Goal: Task Accomplishment & Management: Manage account settings

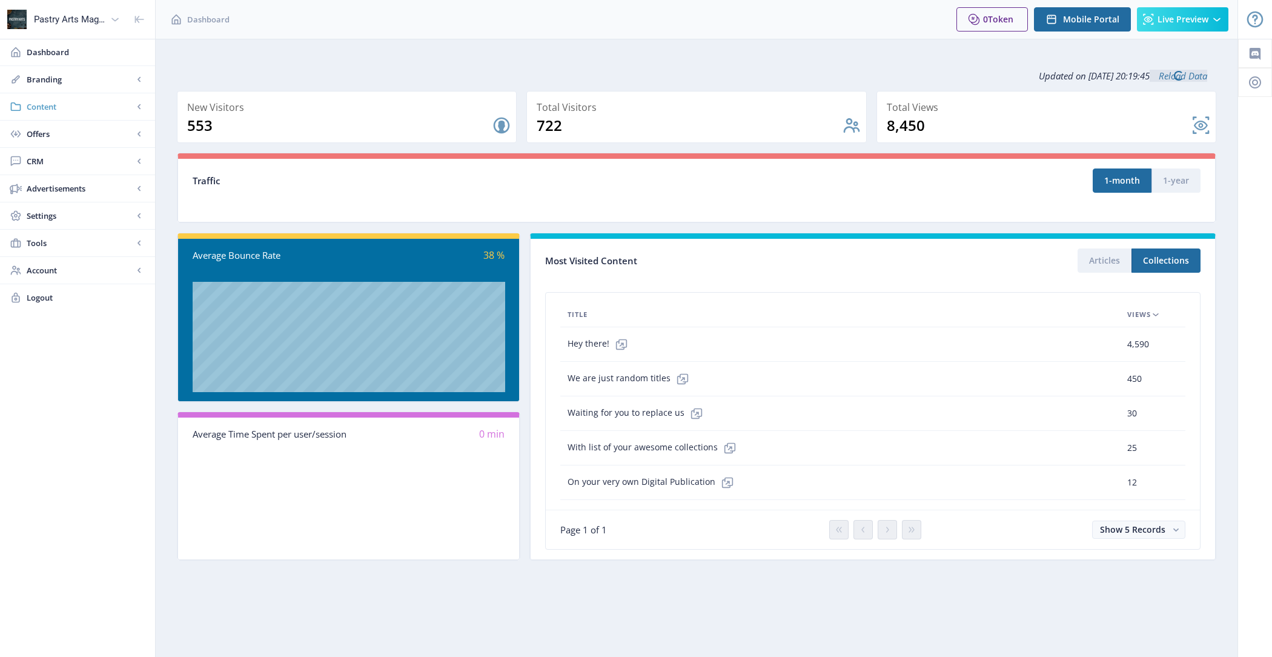
click at [89, 105] on span "Content" at bounding box center [80, 107] width 107 height 12
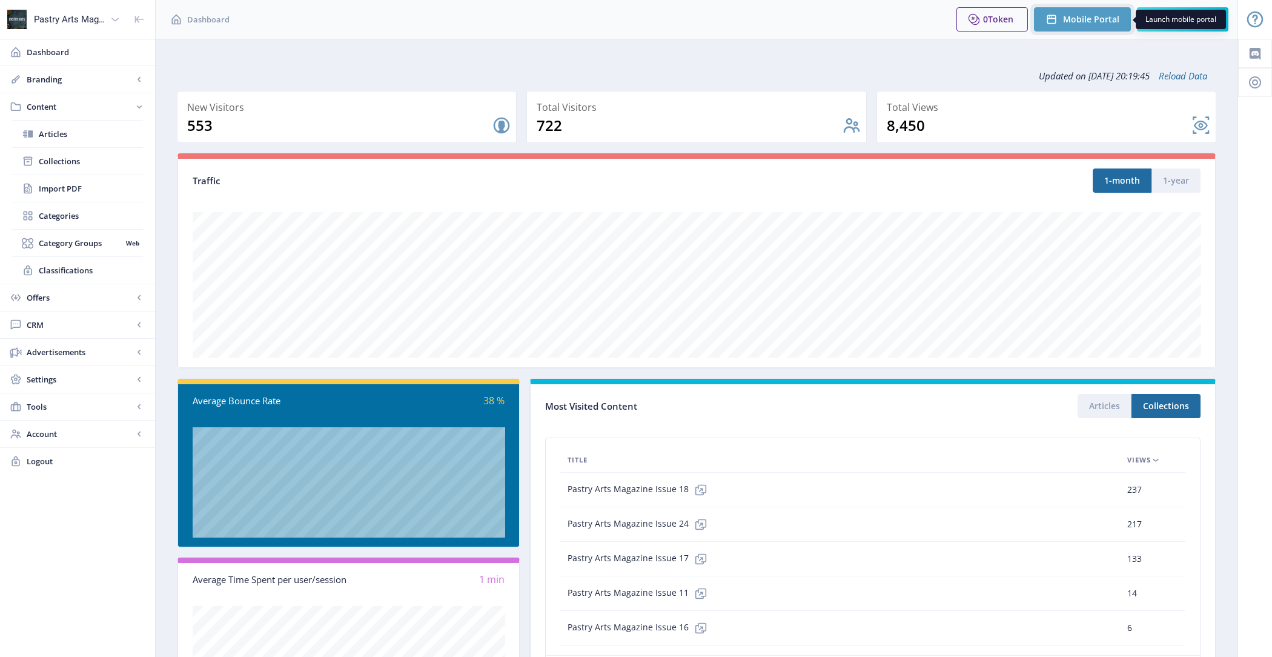
click at [1072, 18] on span "Mobile Portal" at bounding box center [1091, 20] width 56 height 10
click at [98, 160] on span "Collections" at bounding box center [91, 161] width 104 height 12
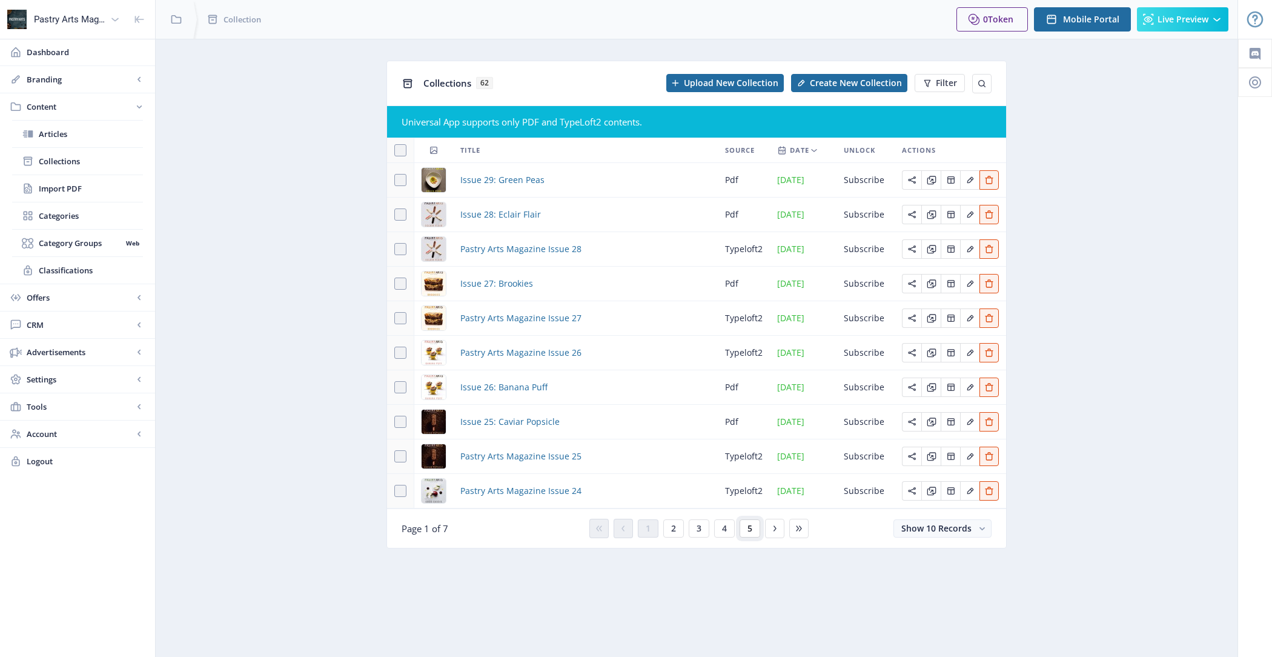
click at [748, 528] on span "5" at bounding box center [749, 528] width 5 height 10
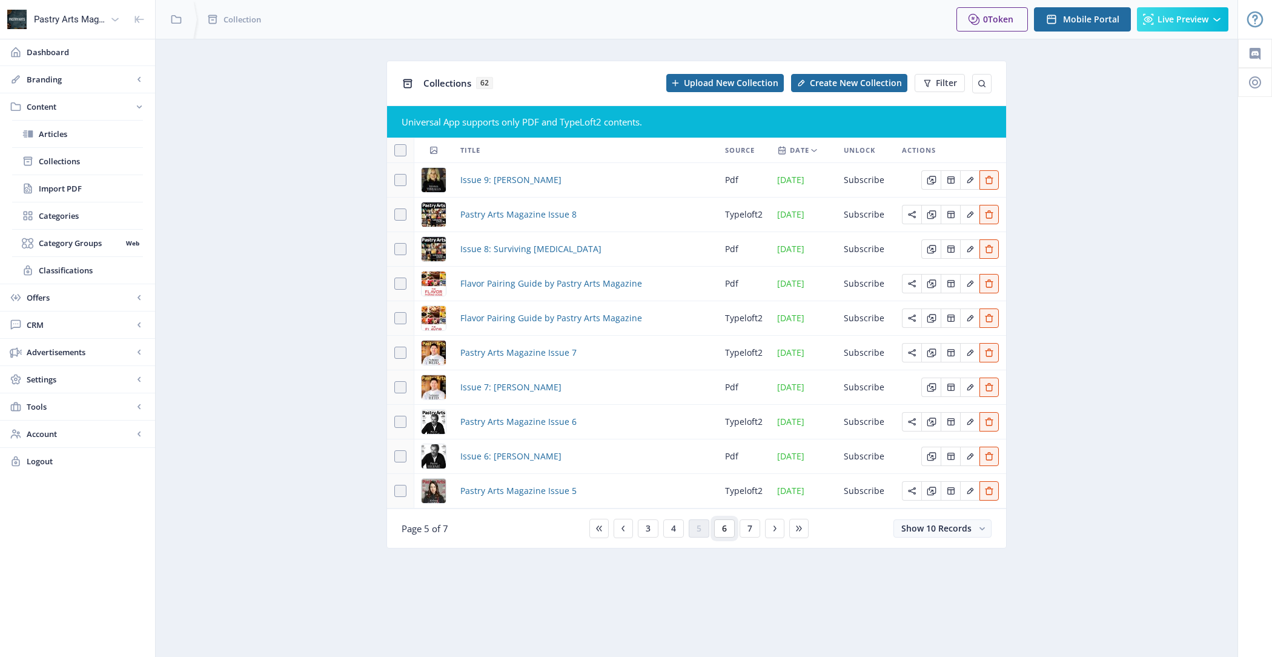
click at [733, 527] on button "6" at bounding box center [724, 528] width 21 height 18
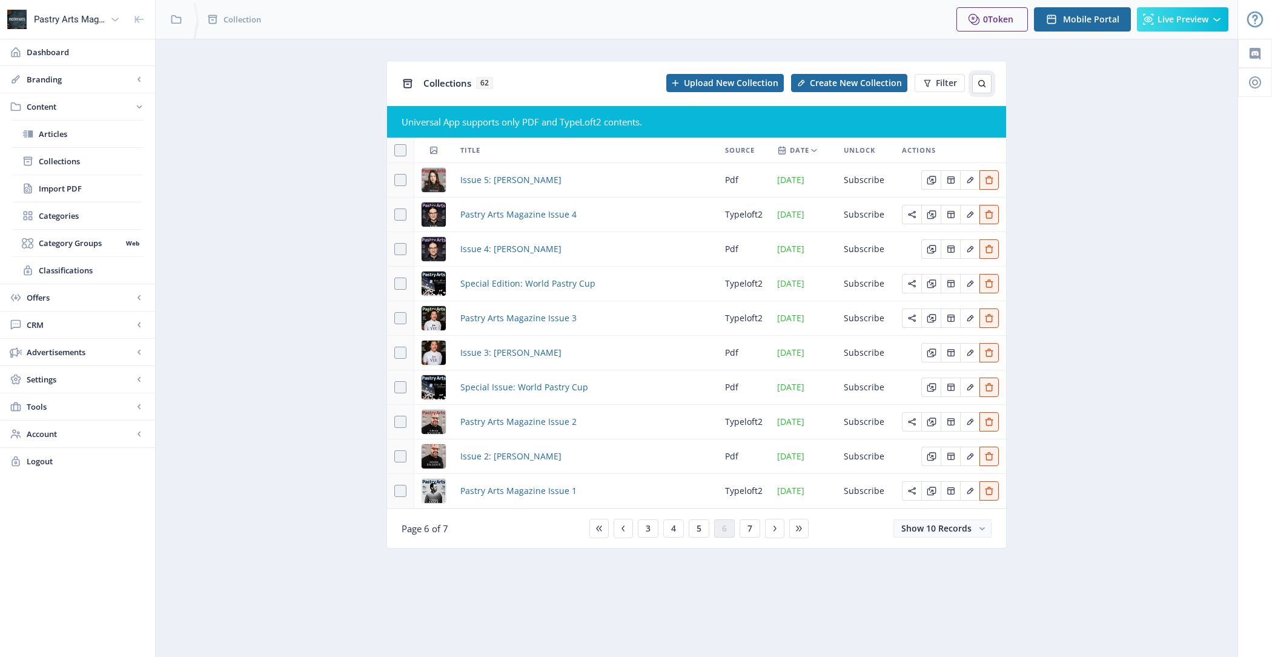
click at [984, 82] on icon at bounding box center [981, 83] width 7 height 7
click at [902, 82] on input "text" at bounding box center [895, 83] width 192 height 19
type input "29"
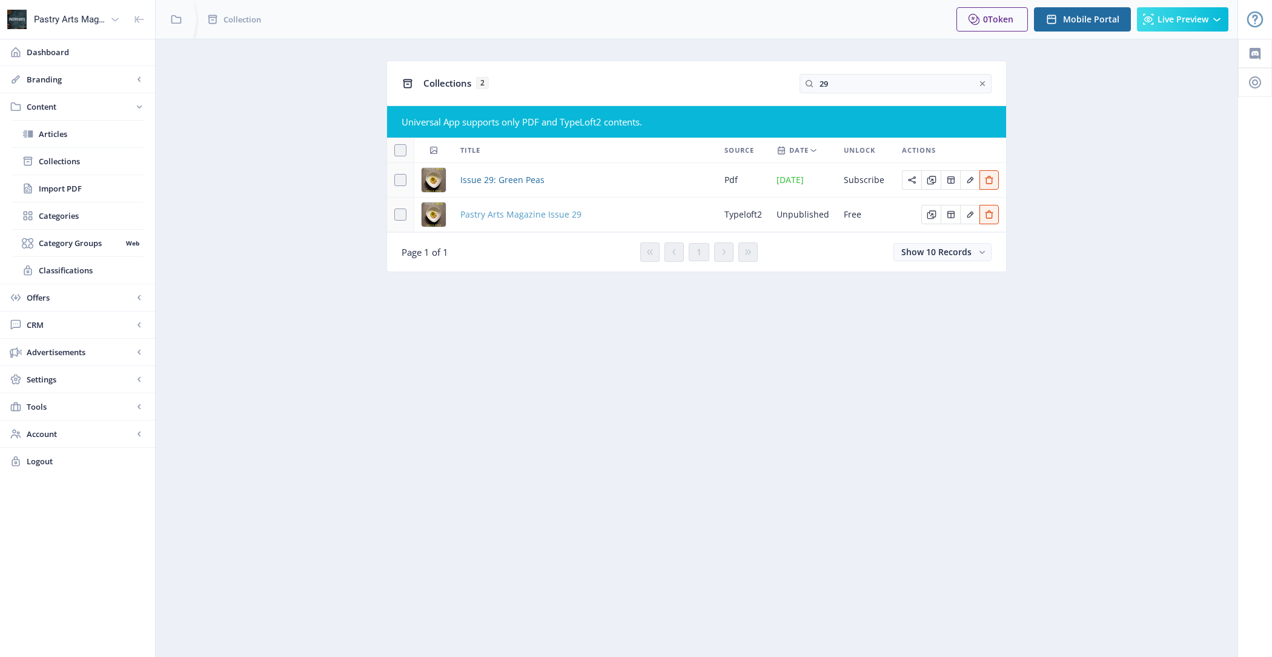
click at [523, 216] on span "Pastry Arts Magazine Issue 29" at bounding box center [520, 214] width 121 height 15
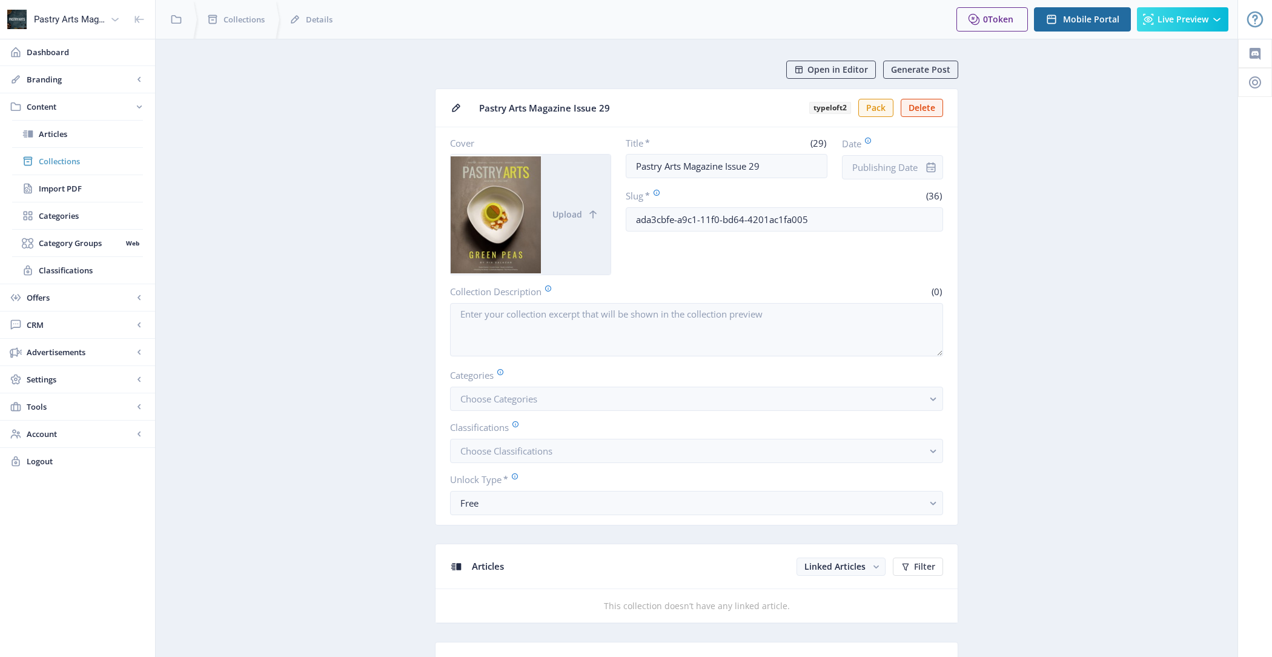
click at [104, 155] on span "Collections" at bounding box center [91, 161] width 104 height 12
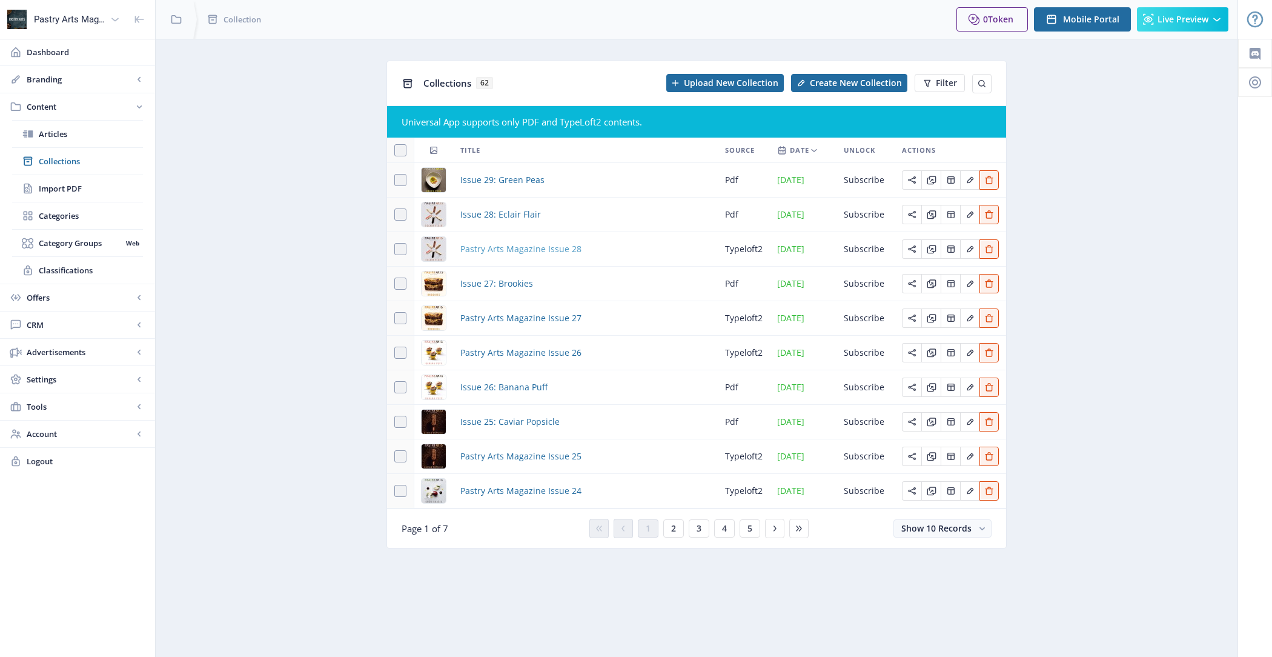
click at [506, 248] on span "Pastry Arts Magazine Issue 28" at bounding box center [520, 249] width 121 height 15
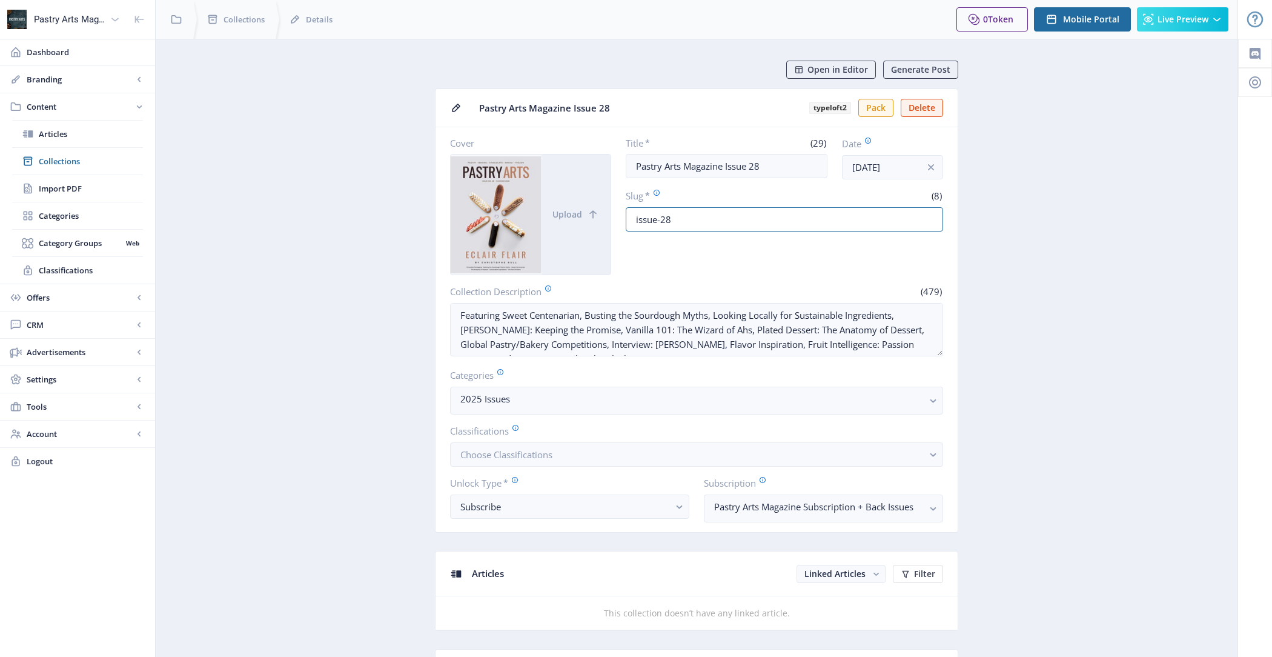
drag, startPoint x: 730, startPoint y: 216, endPoint x: 620, endPoint y: 216, distance: 109.6
click at [620, 216] on div "Cover Upload Title * (29) Pastry Arts Magazine Issue 28 Date [DATE] Slug * (8) …" at bounding box center [696, 206] width 493 height 138
click at [65, 155] on span "Collections" at bounding box center [91, 161] width 104 height 12
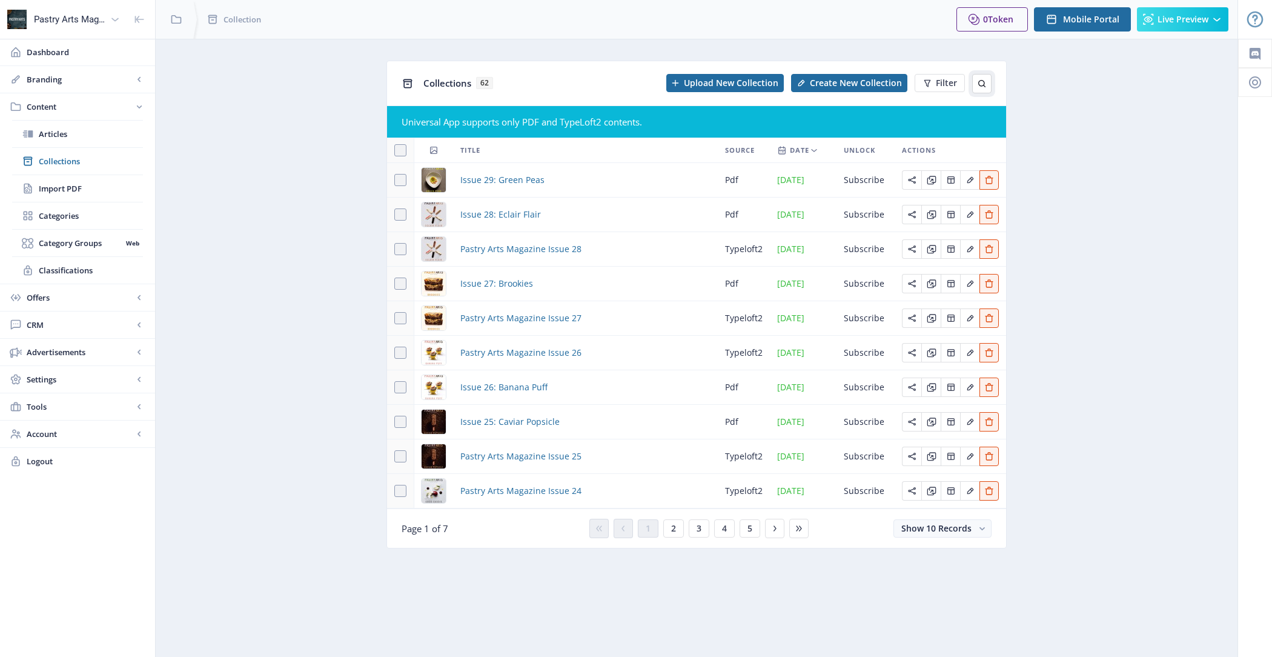
click at [980, 84] on icon at bounding box center [982, 84] width 10 height 10
type input "29"
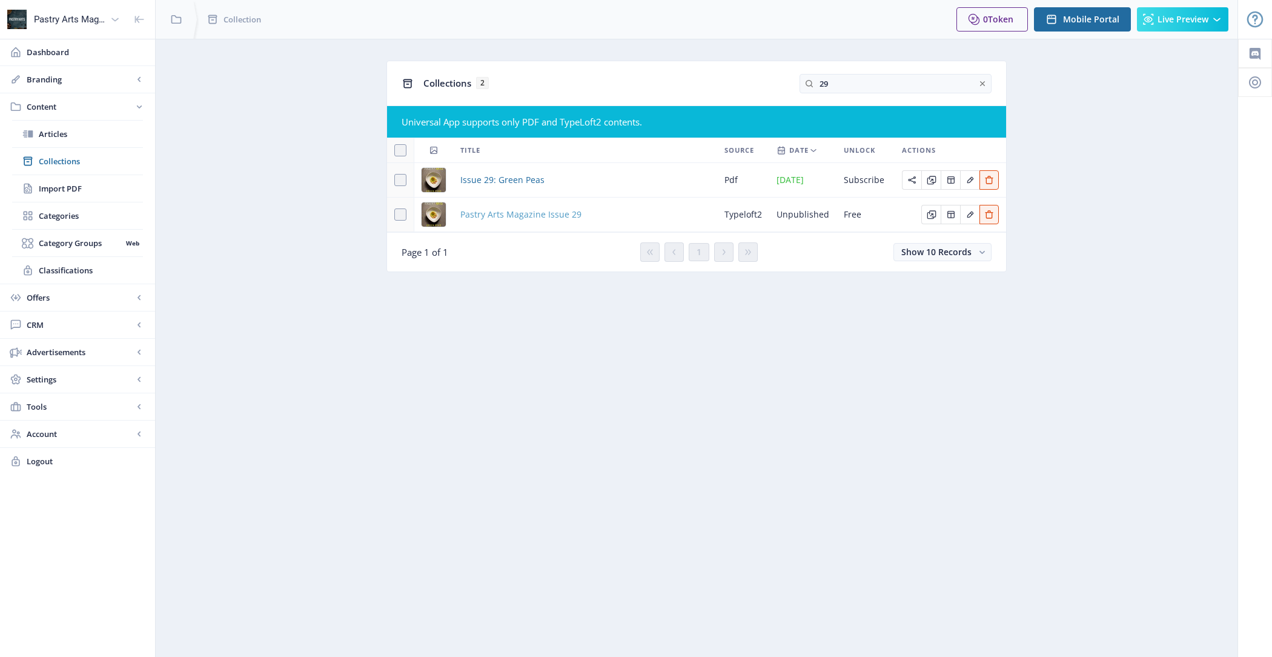
click at [499, 220] on span "Pastry Arts Magazine Issue 29" at bounding box center [520, 214] width 121 height 15
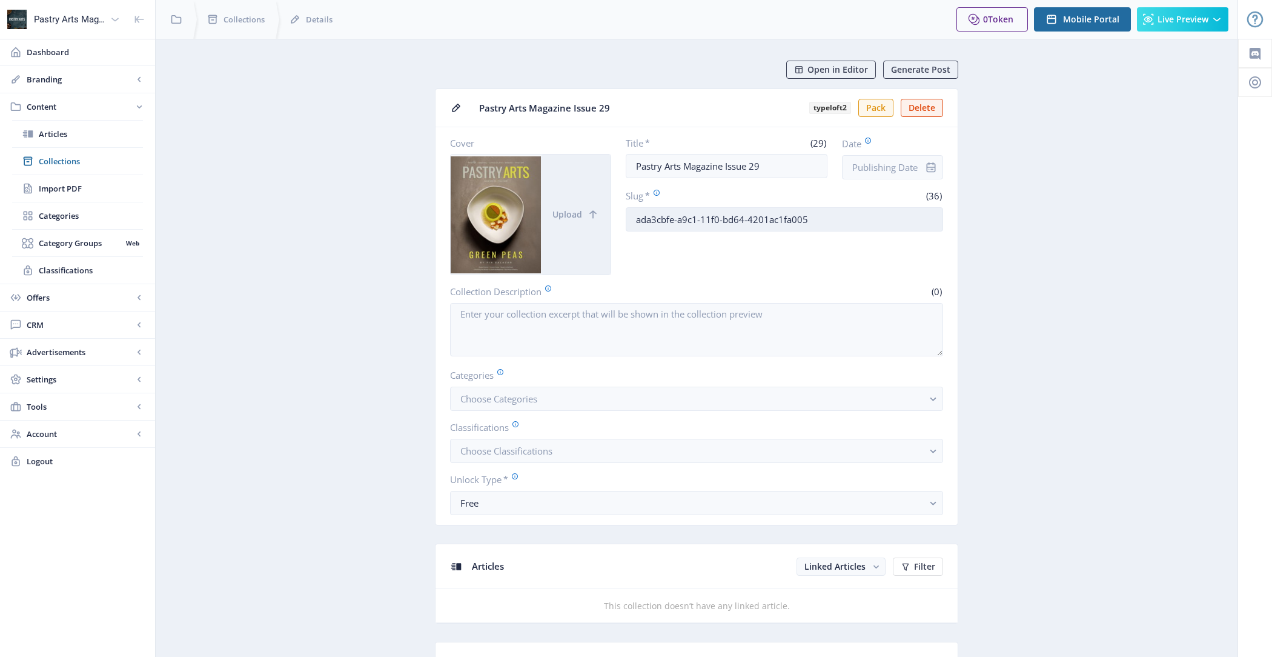
click at [810, 217] on input "ada3cbfe-a9c1-11f0-bd64-4201ac1fa005" at bounding box center [785, 219] width 318 height 24
paste input "issue-28"
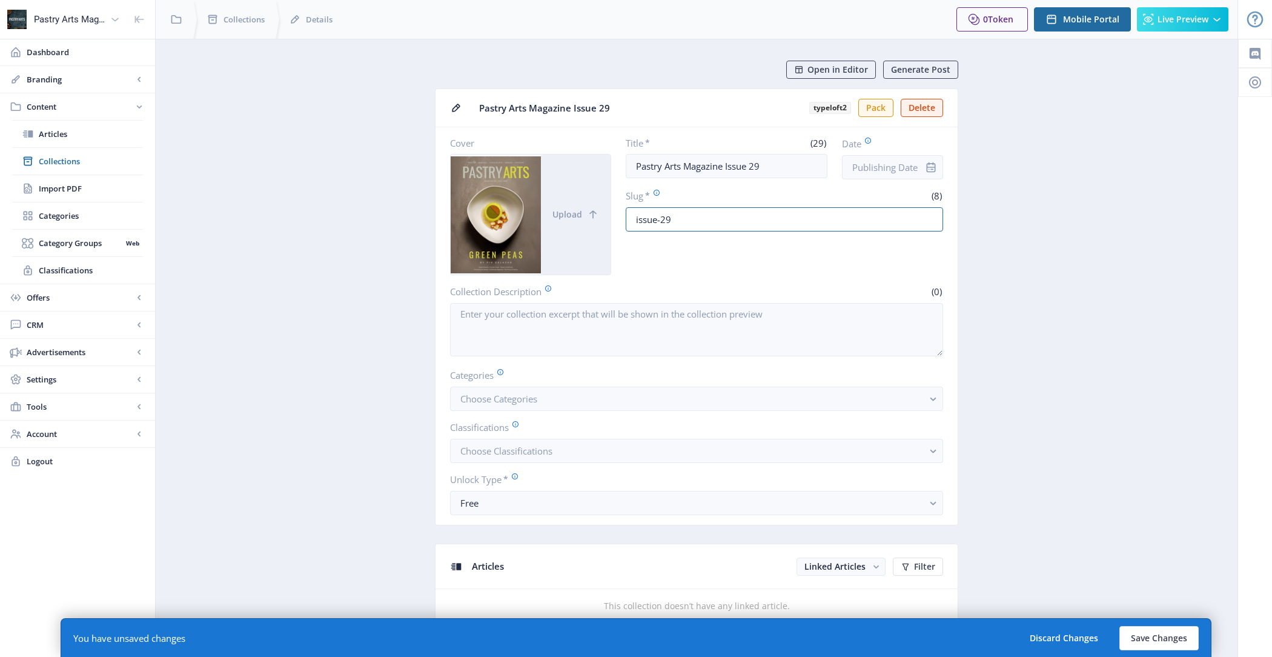
type input "issue-29"
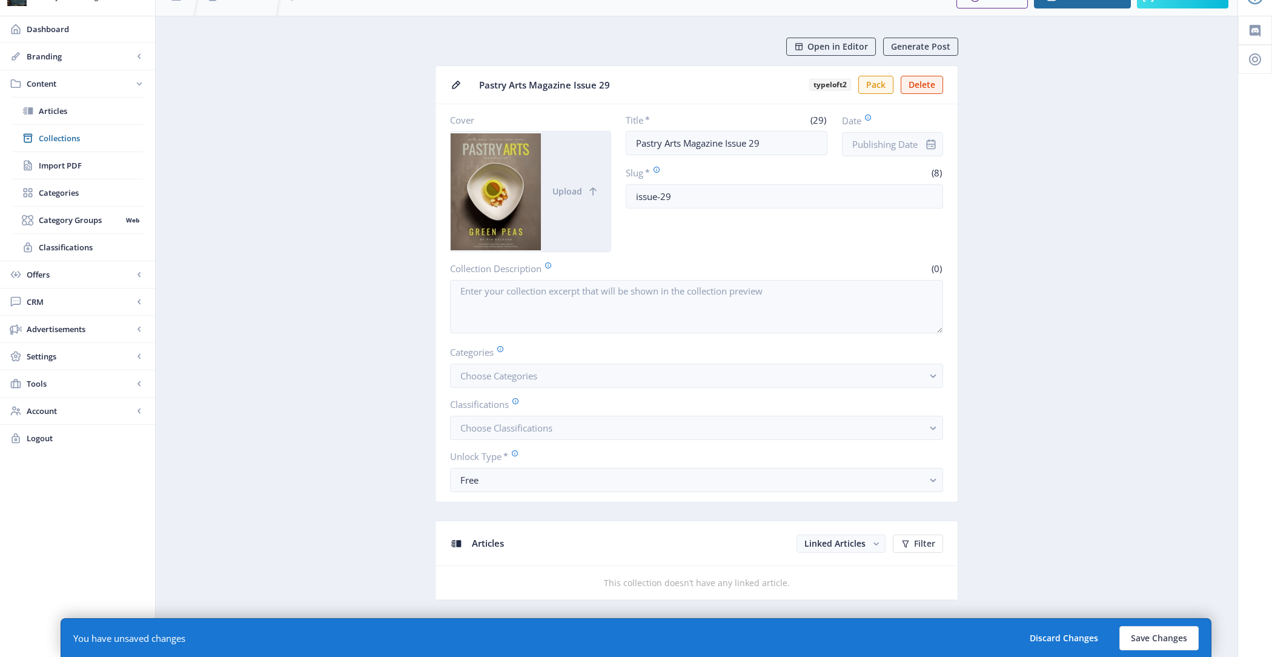
scroll to position [46, 0]
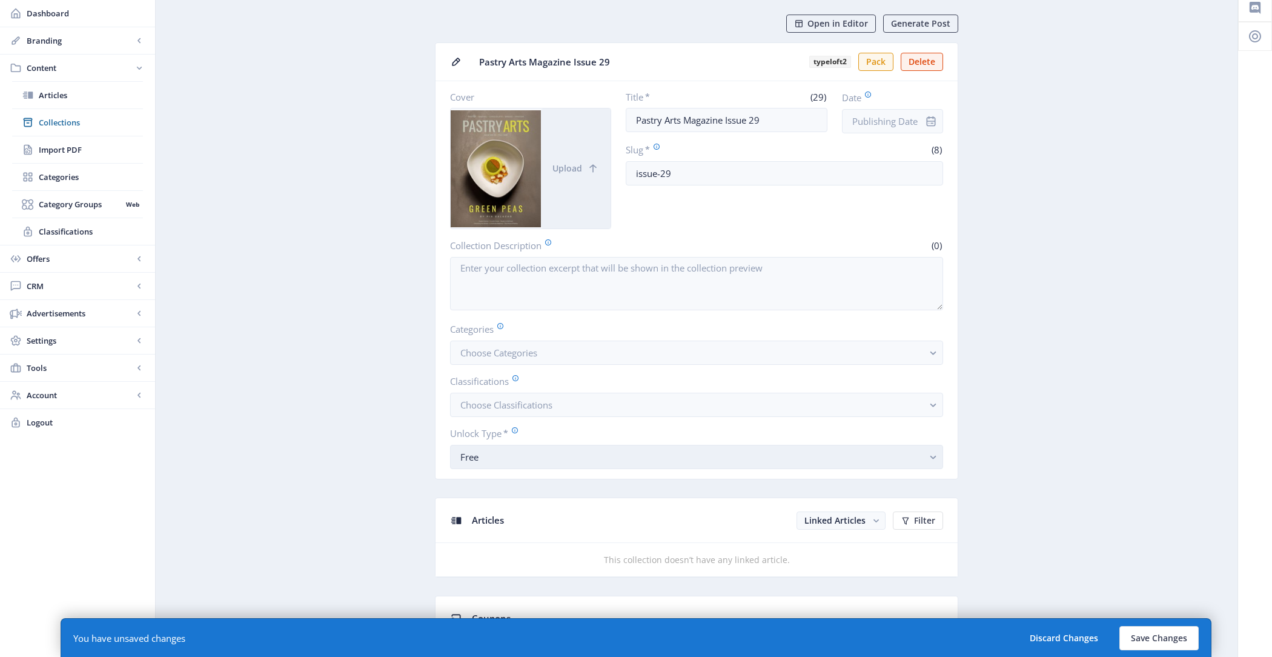
click at [548, 457] on div "Free" at bounding box center [691, 456] width 463 height 15
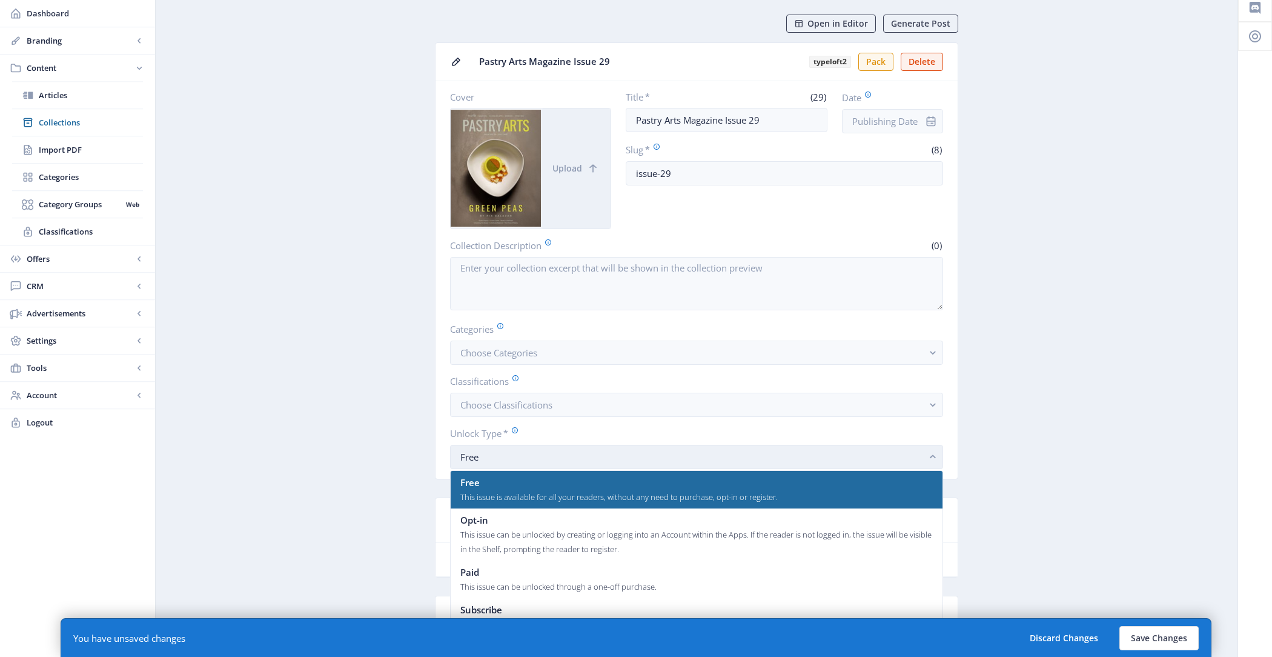
scroll to position [0, 0]
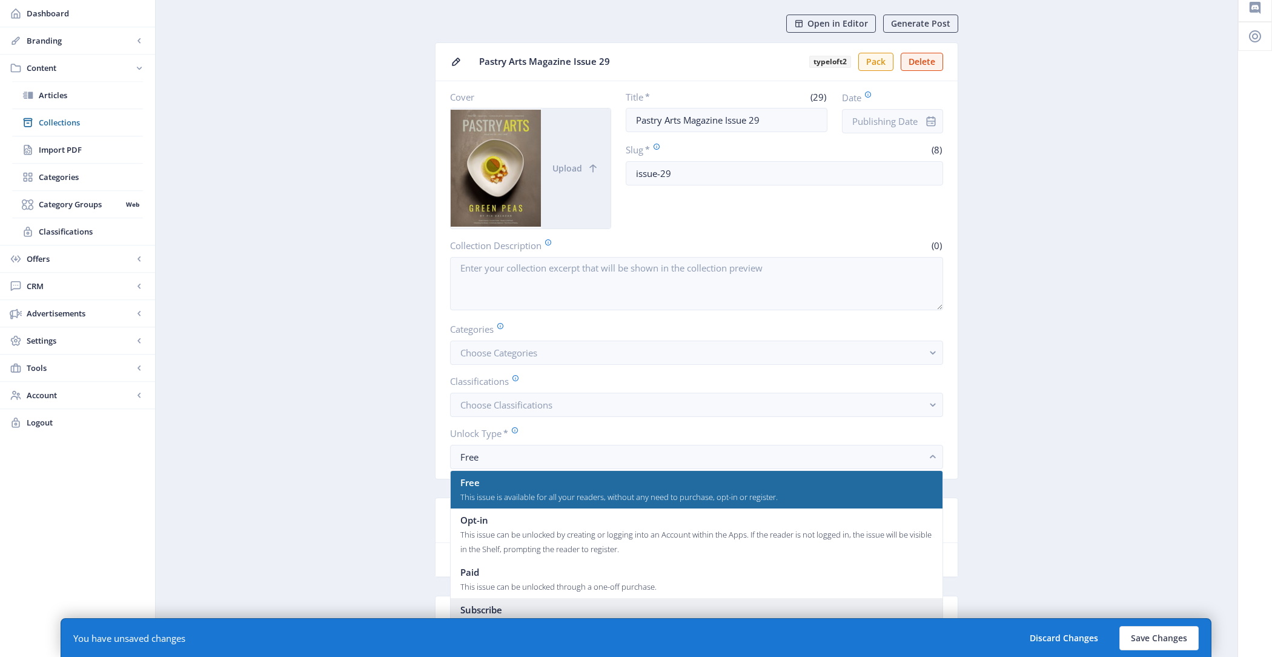
click at [538, 602] on div "Subscribe" at bounding box center [696, 609] width 473 height 15
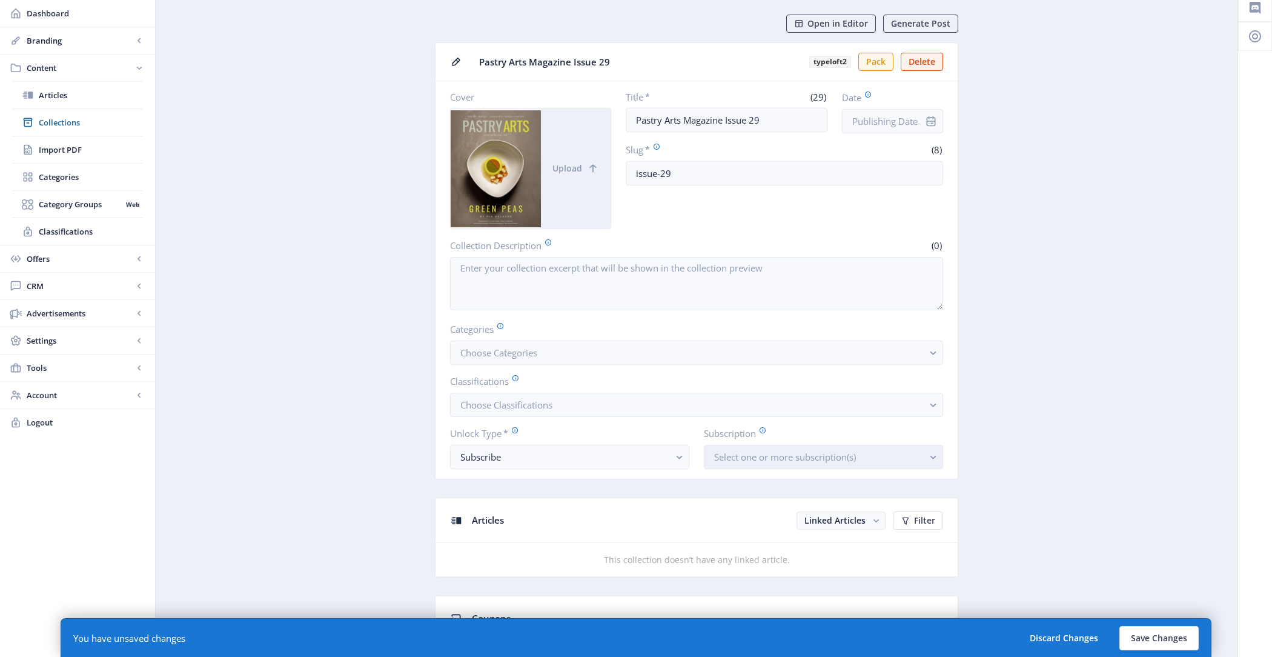
click at [757, 457] on span "Select one or more subscription(s)" at bounding box center [785, 457] width 142 height 12
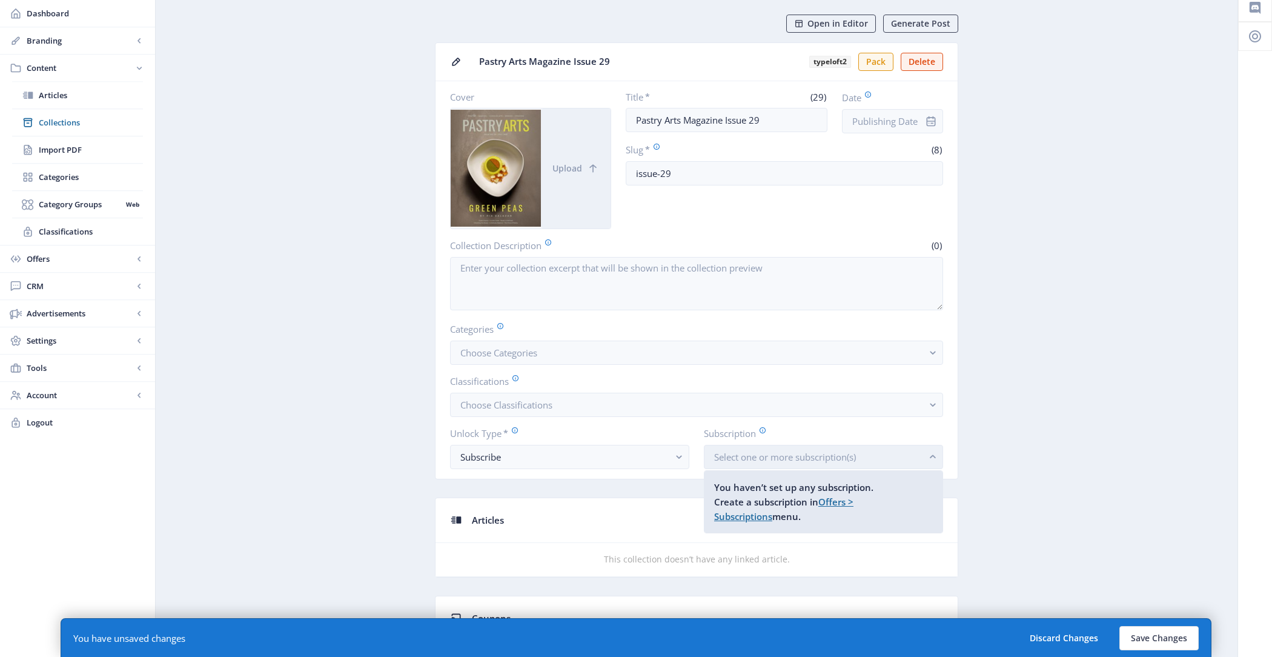
scroll to position [0, 0]
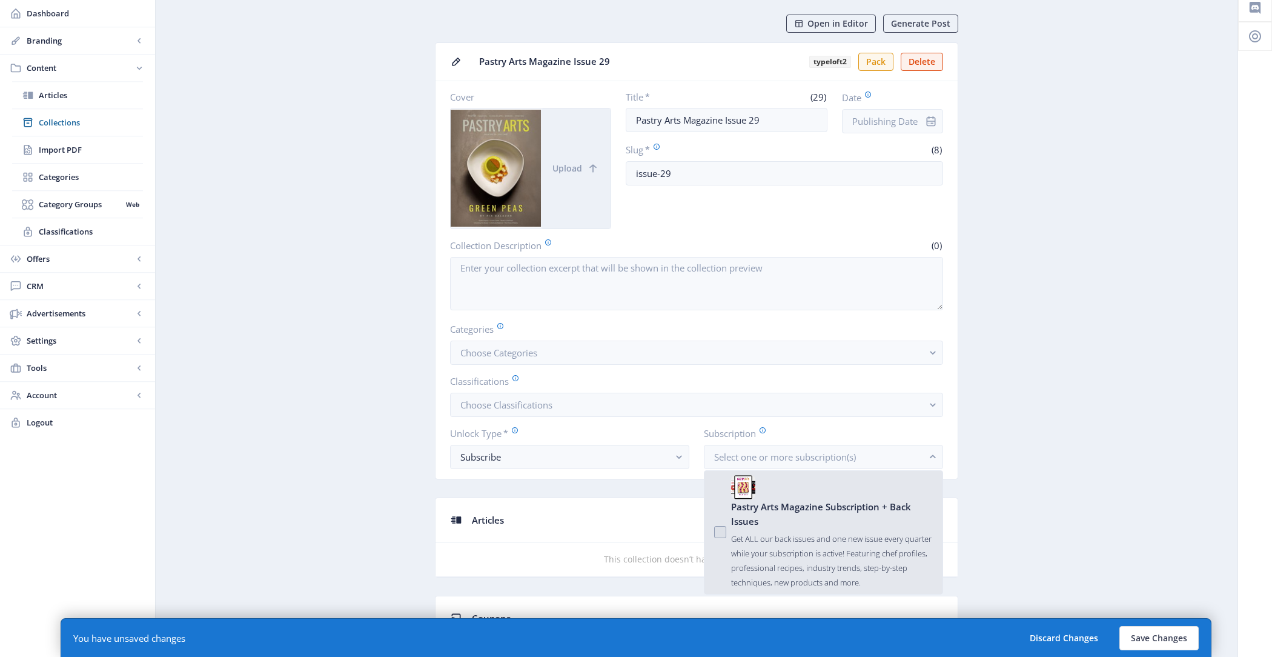
click at [793, 518] on div "Pastry Arts Magazine Subscription + Back Issues" at bounding box center [832, 513] width 202 height 29
checkbox input "true"
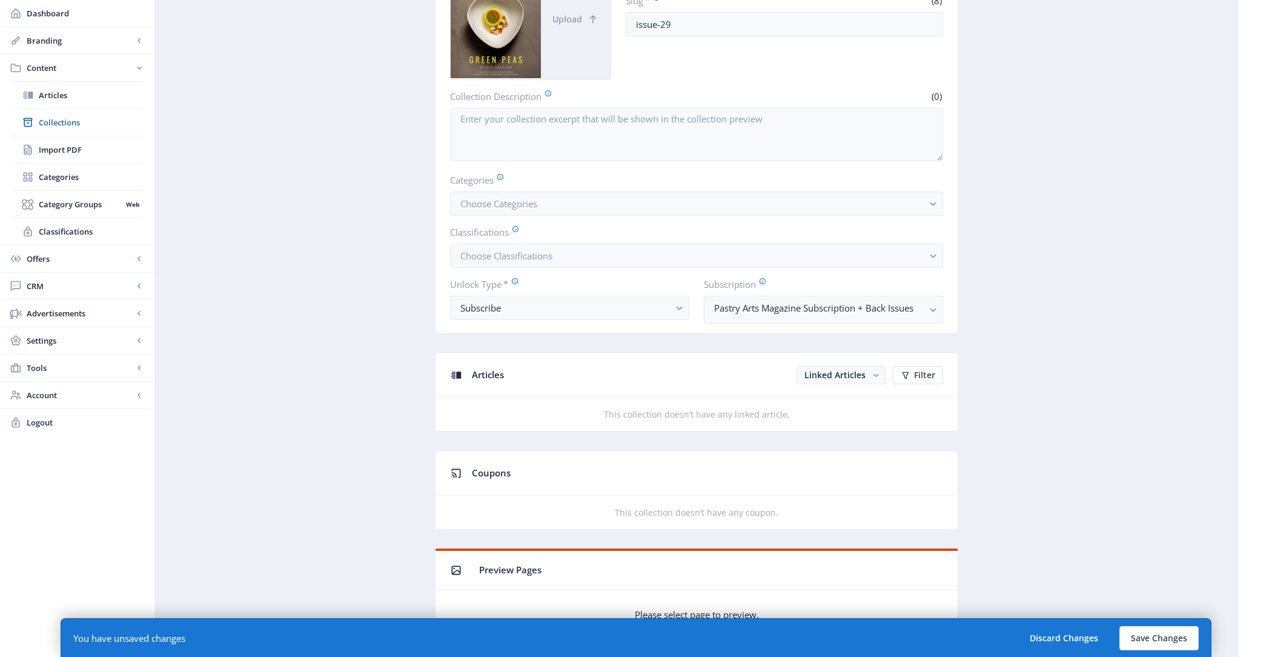
scroll to position [207, 0]
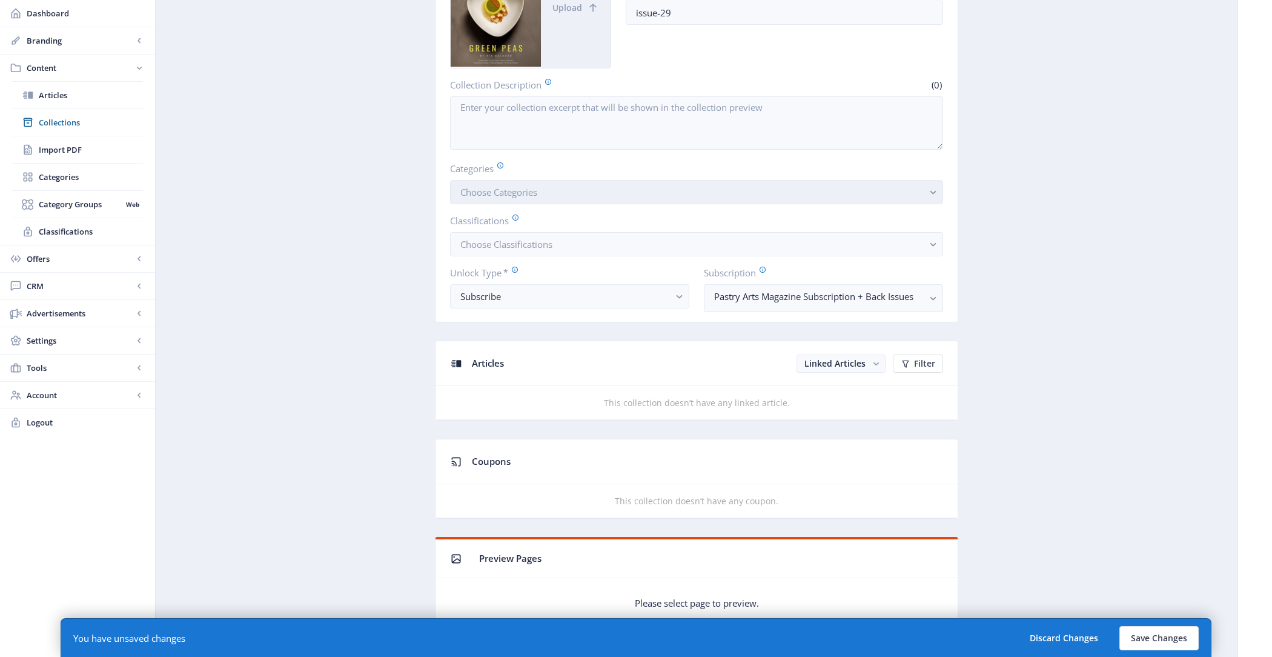
click at [635, 183] on button "Choose Categories" at bounding box center [696, 192] width 493 height 24
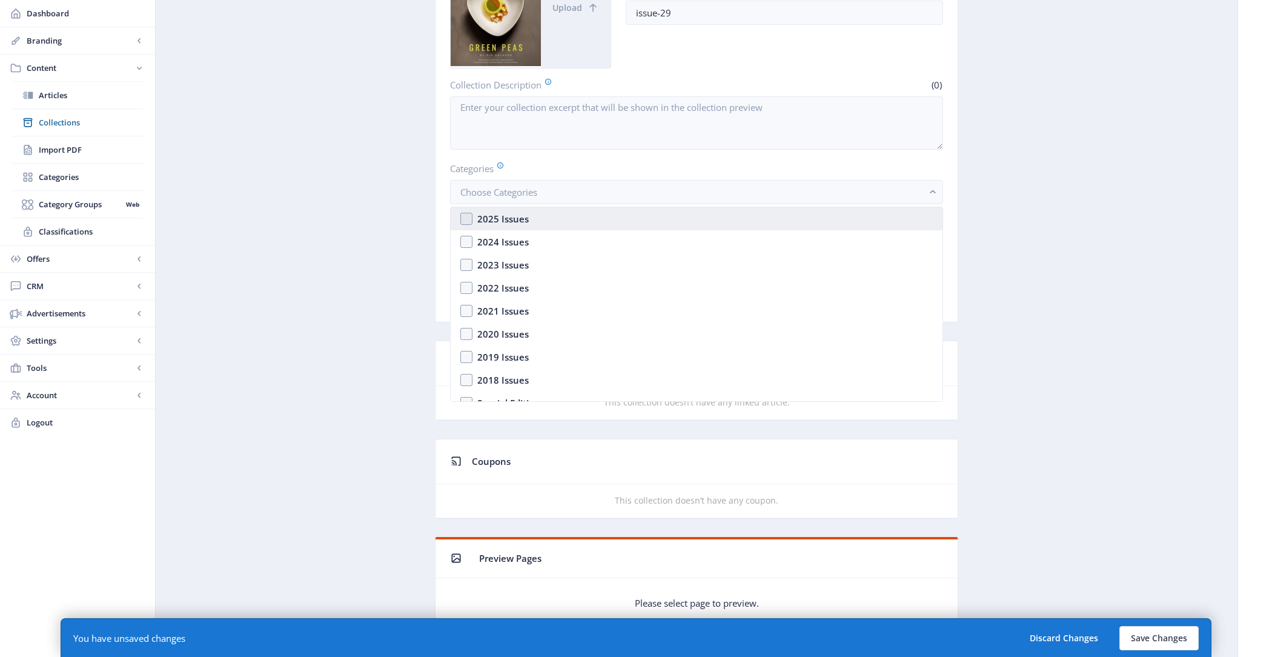
click at [502, 214] on div "2025 Issues" at bounding box center [502, 218] width 51 height 15
checkbox input "true"
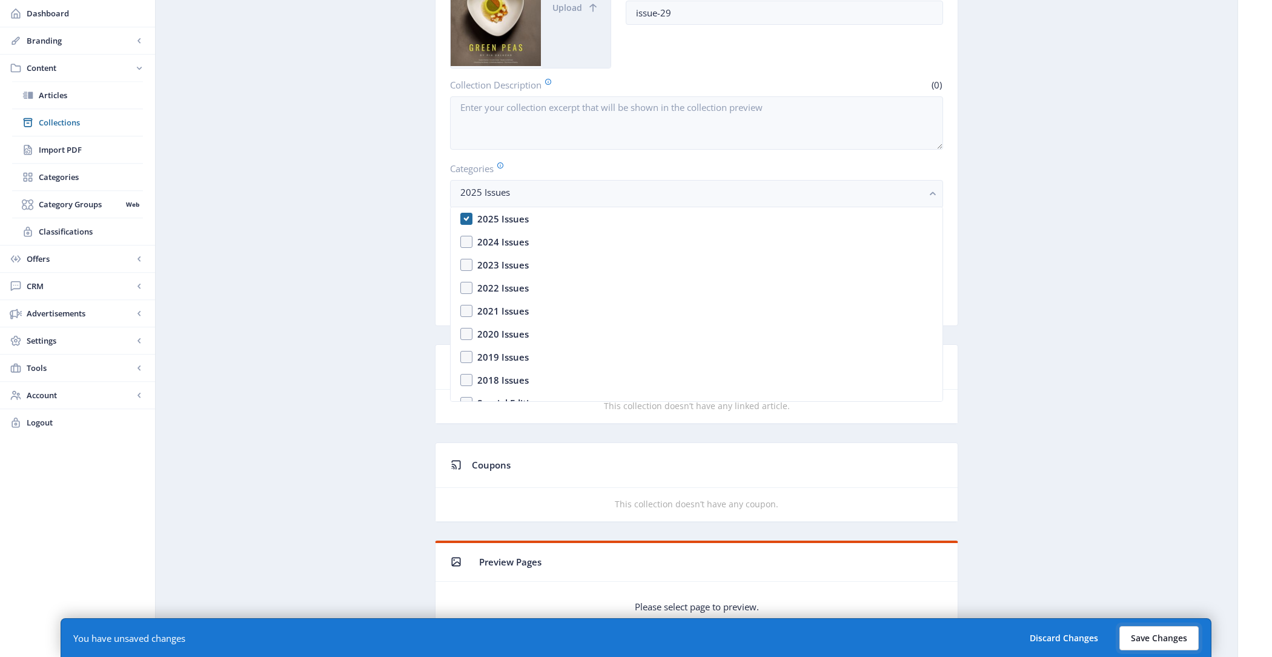
click at [1148, 626] on button "Save Changes" at bounding box center [1158, 638] width 79 height 24
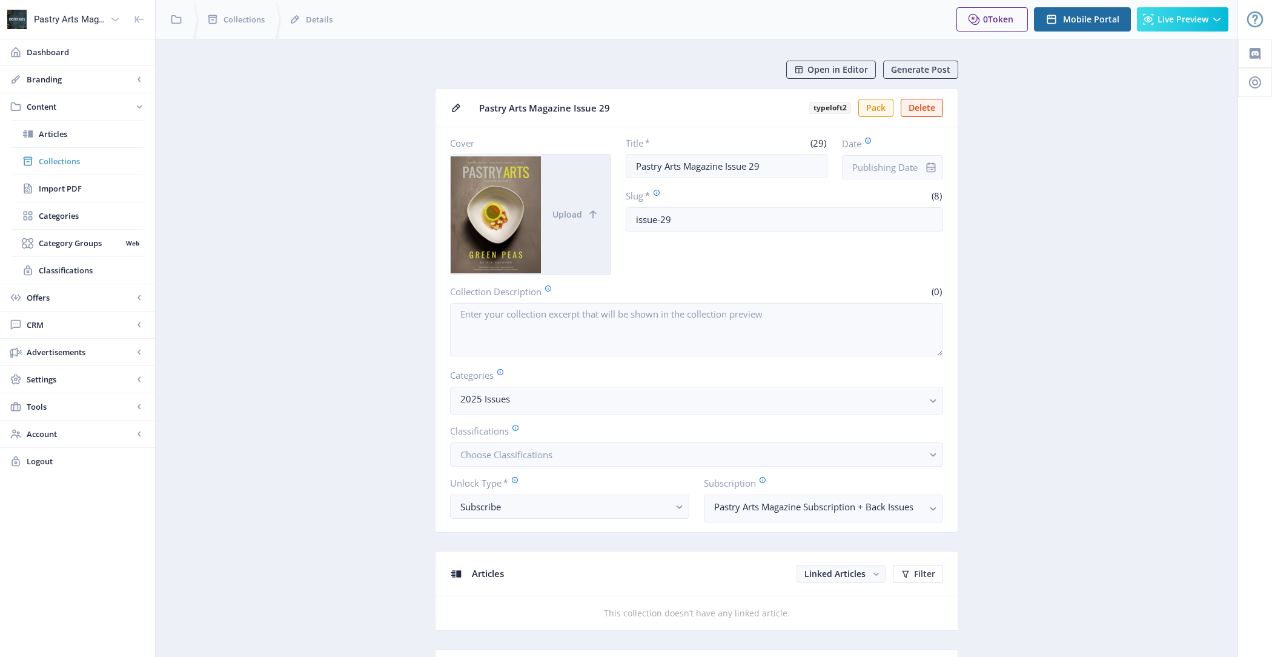
click at [60, 165] on span "Collections" at bounding box center [91, 161] width 104 height 12
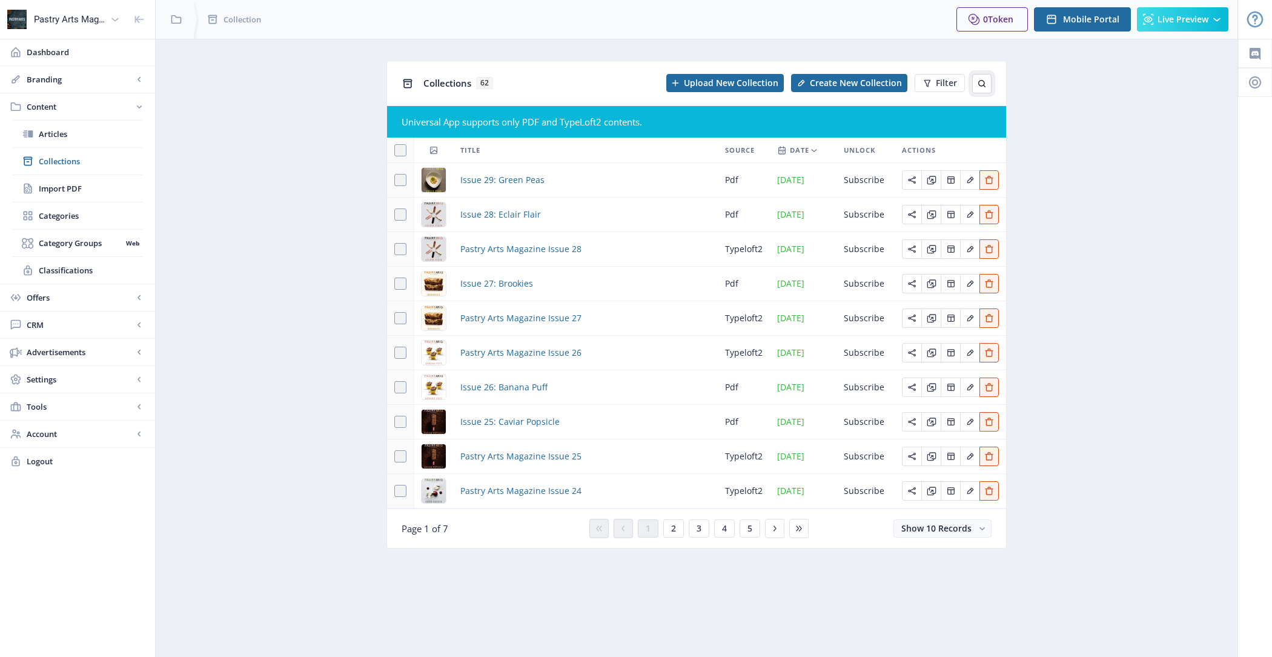
click at [988, 84] on button at bounding box center [981, 83] width 19 height 19
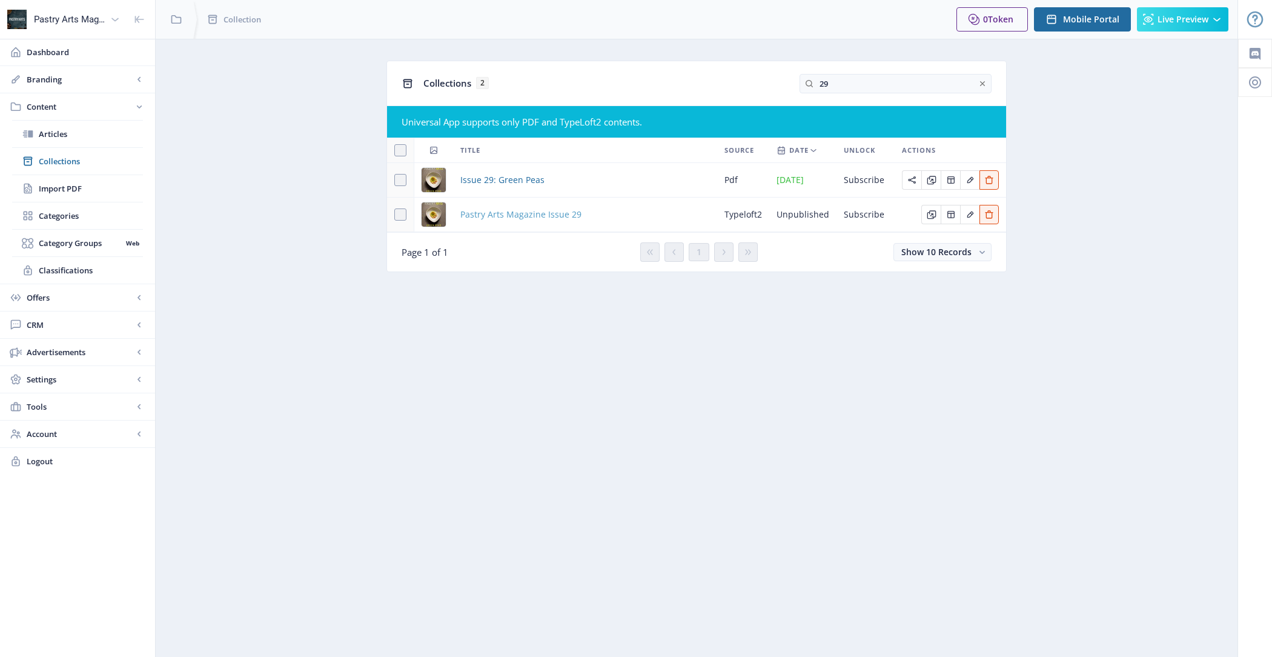
type input "29"
click at [475, 218] on span "Pastry Arts Magazine Issue 29" at bounding box center [520, 214] width 121 height 15
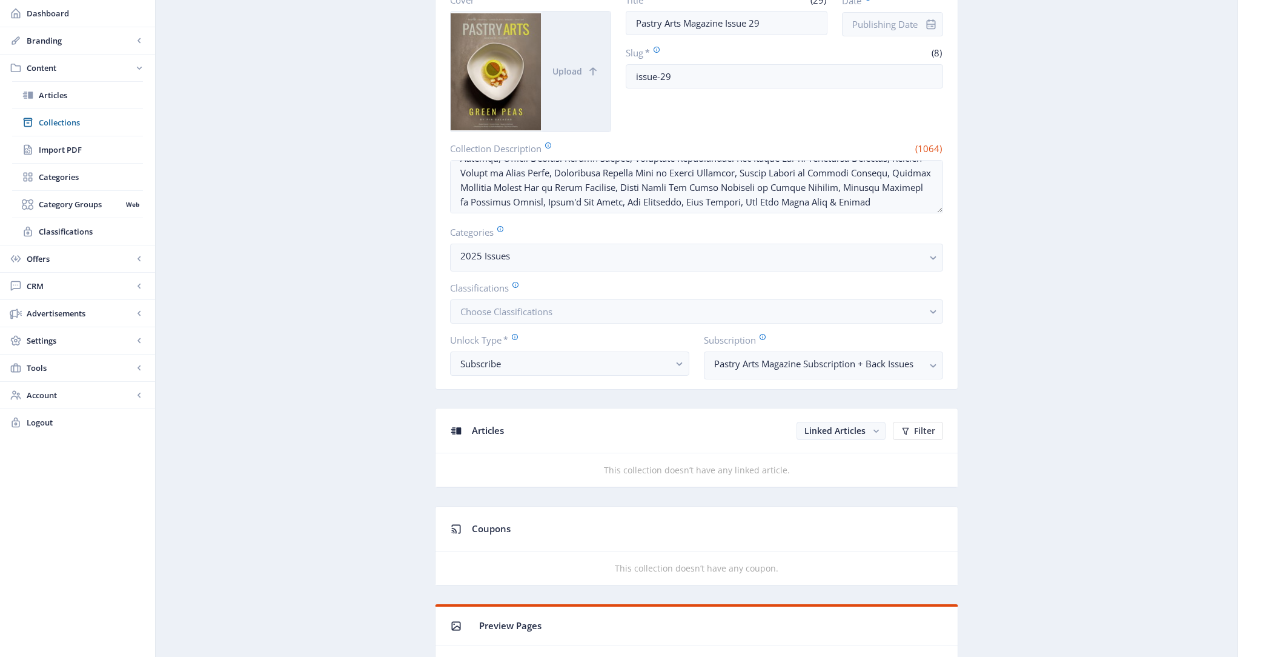
scroll to position [16, 0]
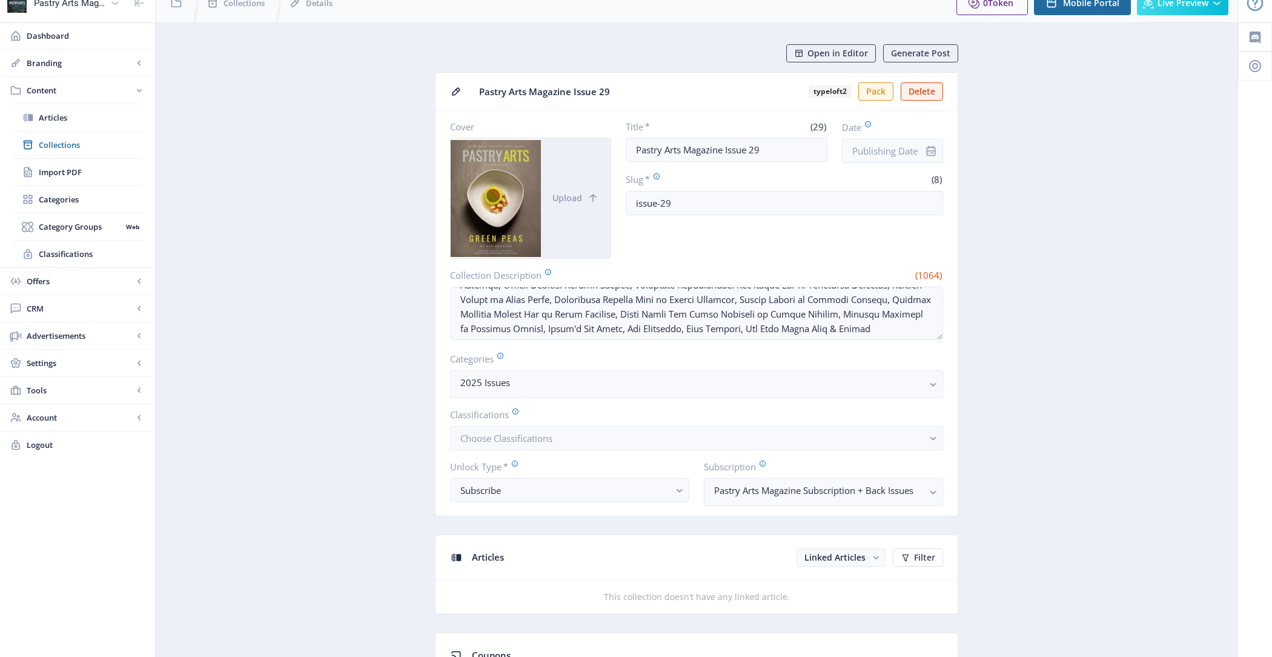
click at [922, 147] on div at bounding box center [931, 151] width 24 height 24
click at [895, 148] on input "Date" at bounding box center [892, 151] width 101 height 24
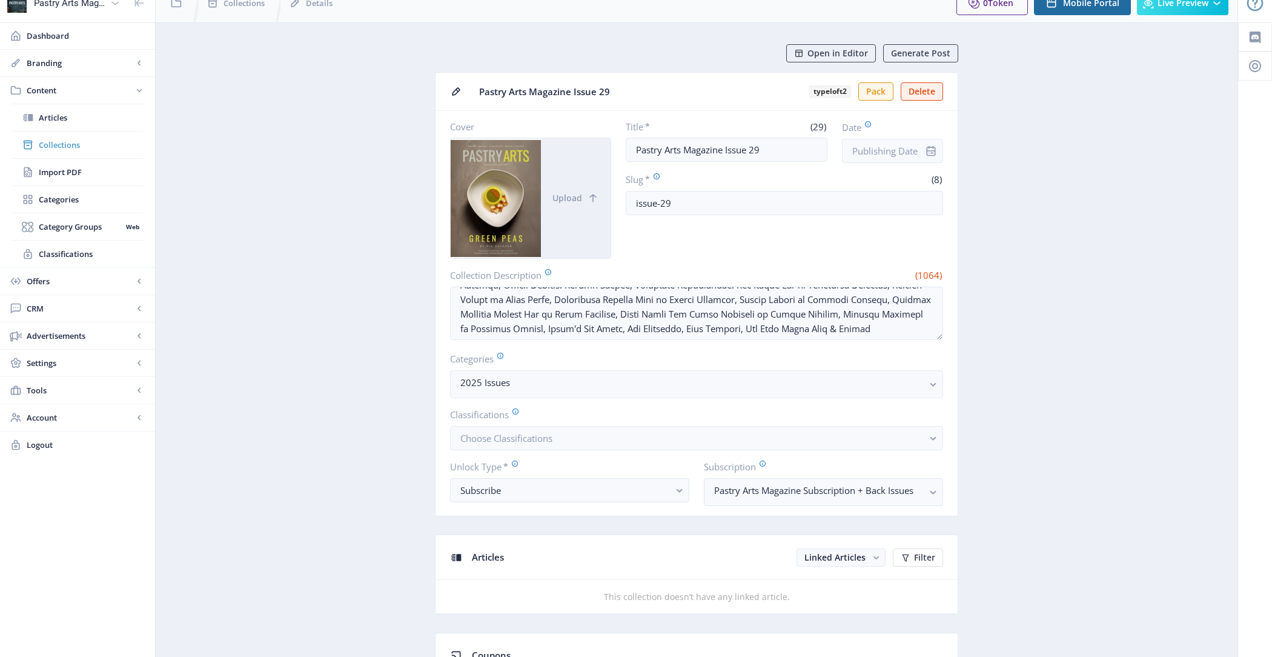
click at [60, 141] on span "Collections" at bounding box center [91, 145] width 104 height 12
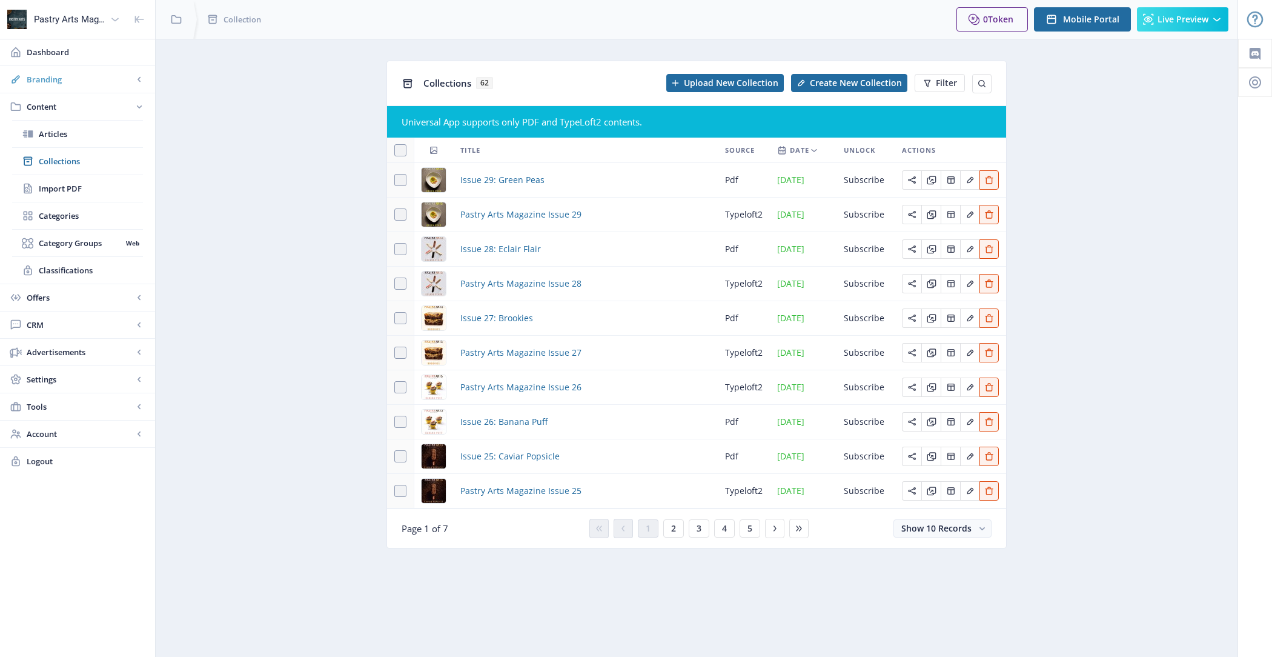
click at [79, 84] on span "Branding" at bounding box center [80, 79] width 107 height 12
click at [87, 132] on span "Appearance" at bounding box center [91, 134] width 104 height 12
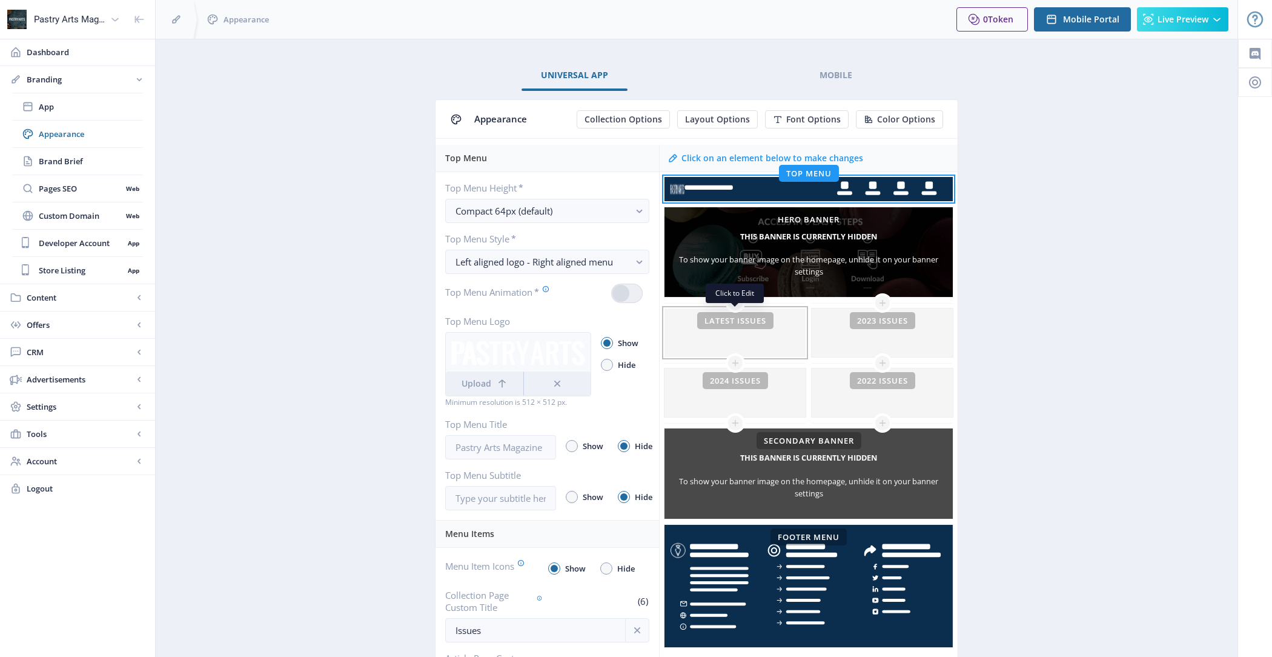
click at [725, 346] on div at bounding box center [734, 332] width 141 height 48
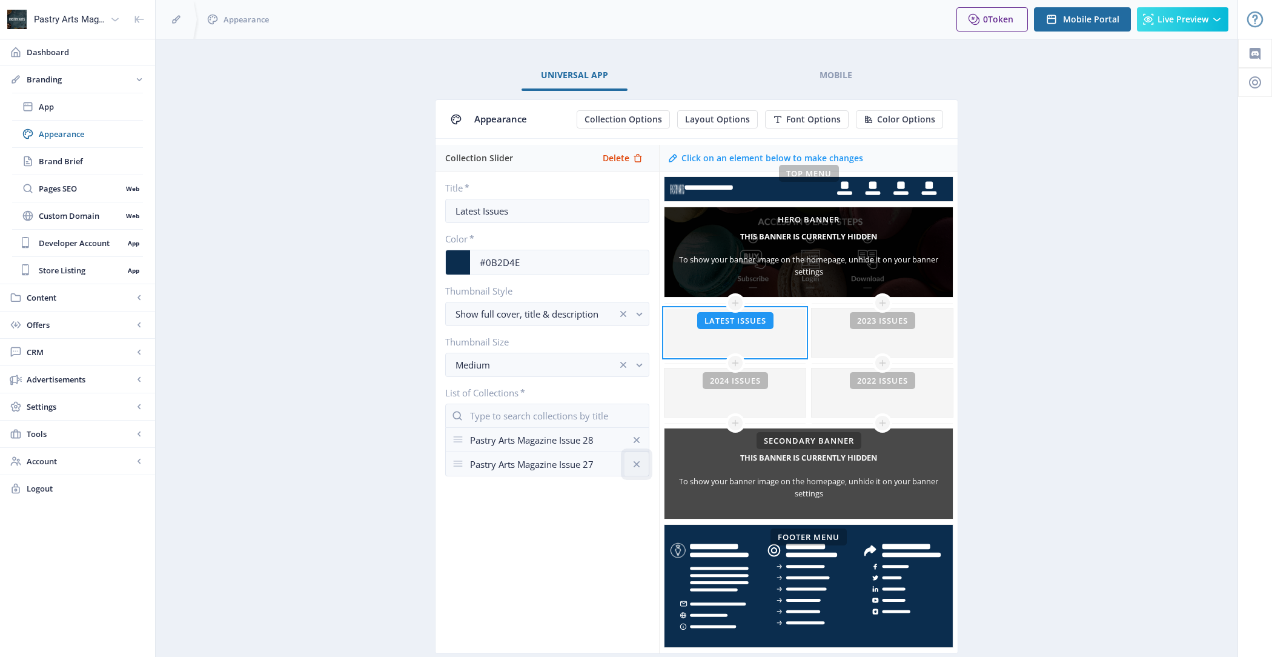
click at [633, 464] on icon at bounding box center [636, 464] width 12 height 12
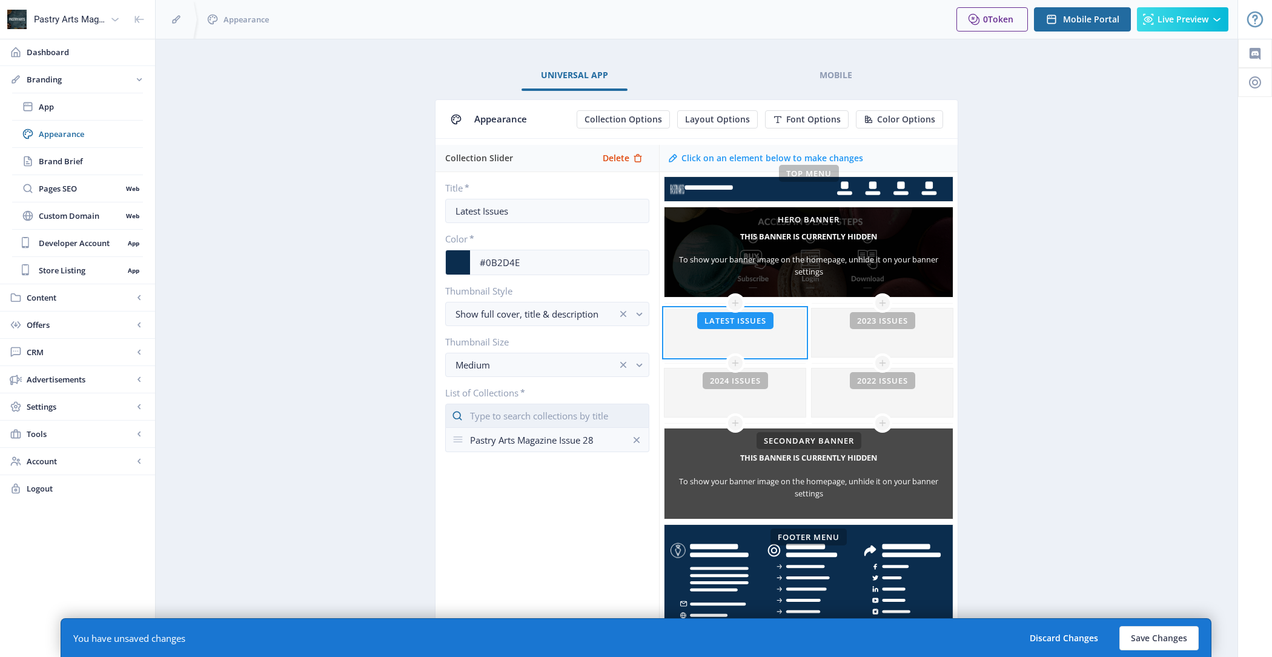
click at [559, 419] on input "text" at bounding box center [547, 415] width 204 height 24
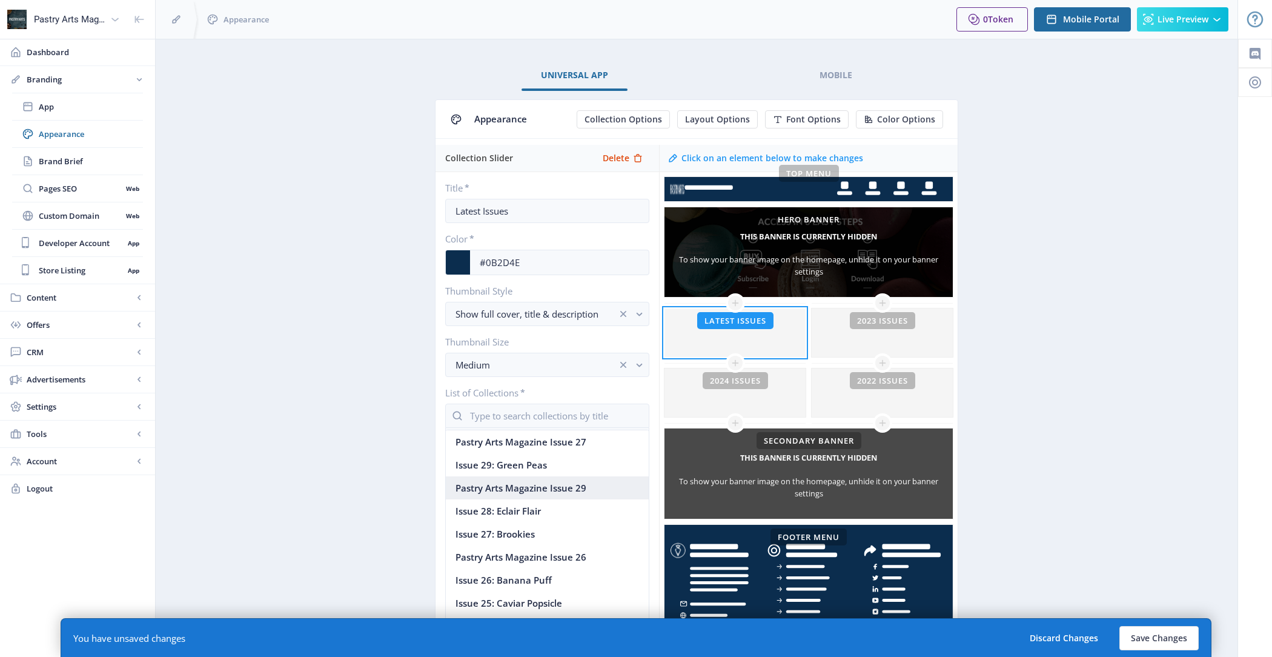
click at [569, 486] on nb-option "Pastry Arts Magazine Issue 29" at bounding box center [547, 487] width 203 height 23
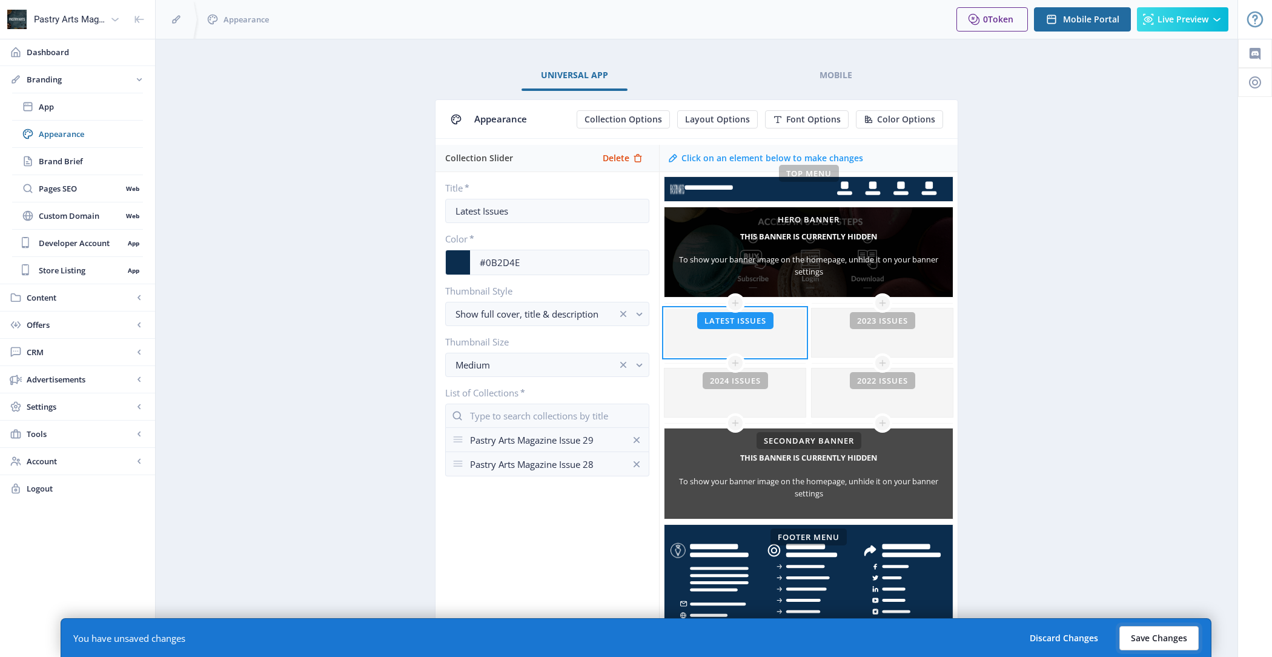
click at [1157, 639] on button "Save Changes" at bounding box center [1158, 638] width 79 height 24
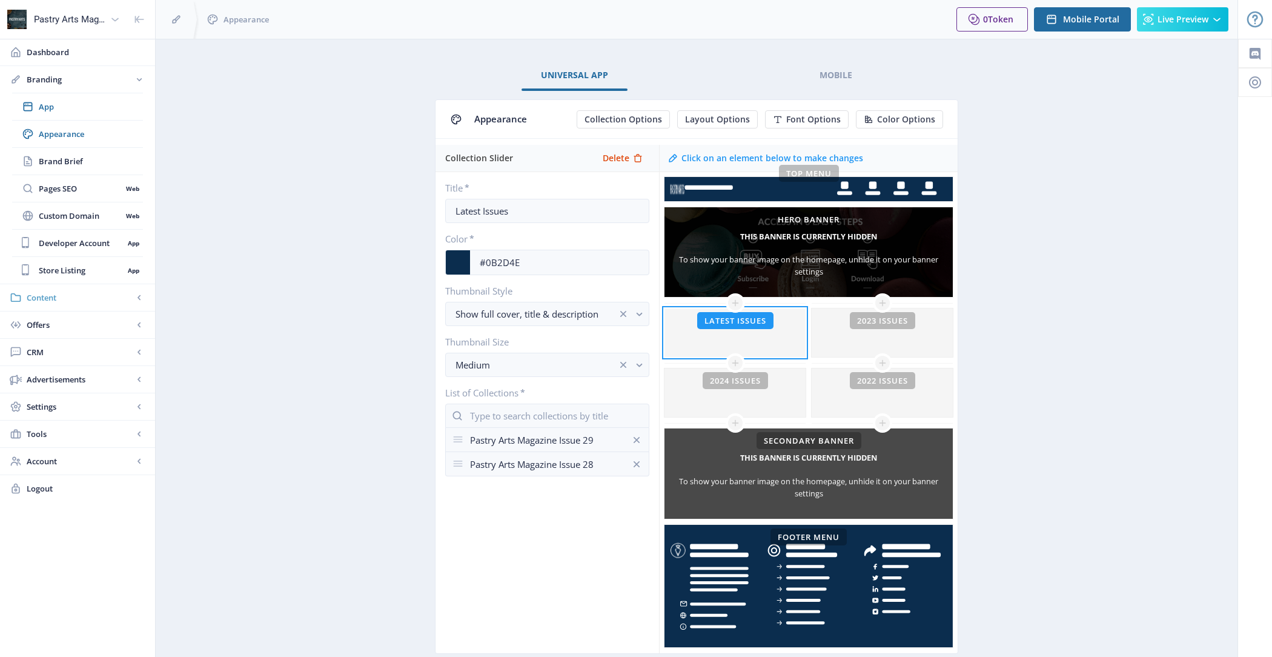
click at [76, 300] on span "Content" at bounding box center [80, 297] width 107 height 12
click at [98, 164] on span "Collections" at bounding box center [91, 161] width 104 height 12
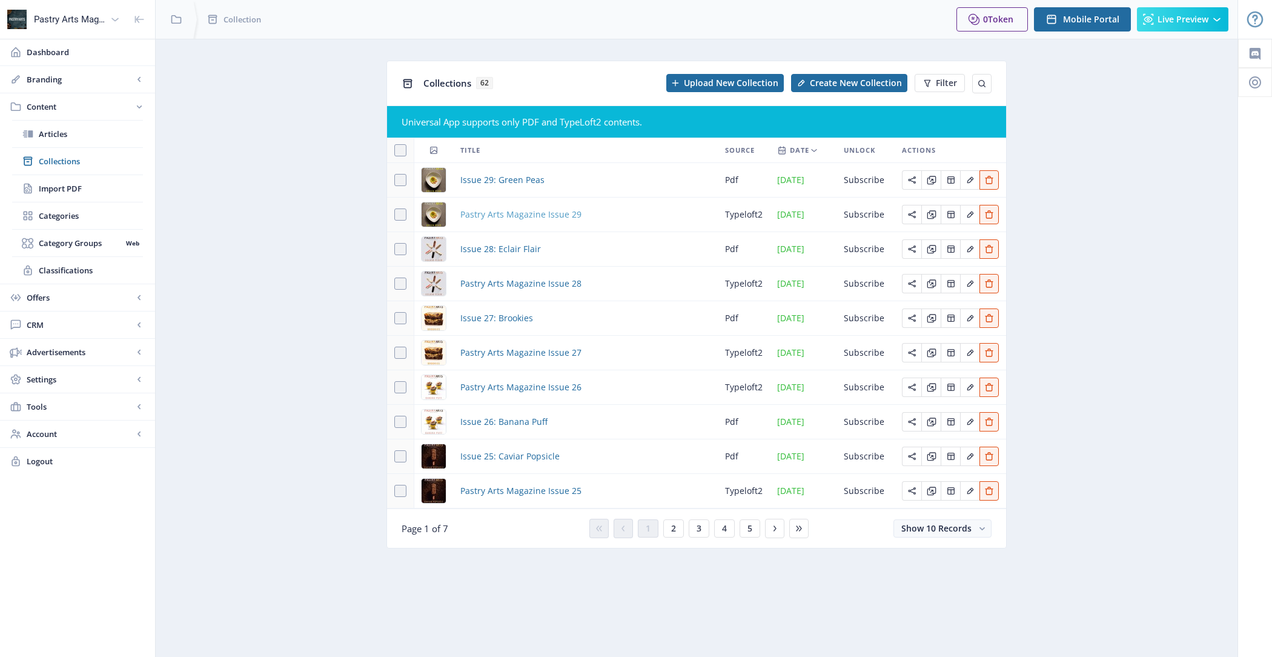
click at [537, 217] on span "Pastry Arts Magazine Issue 29" at bounding box center [520, 214] width 121 height 15
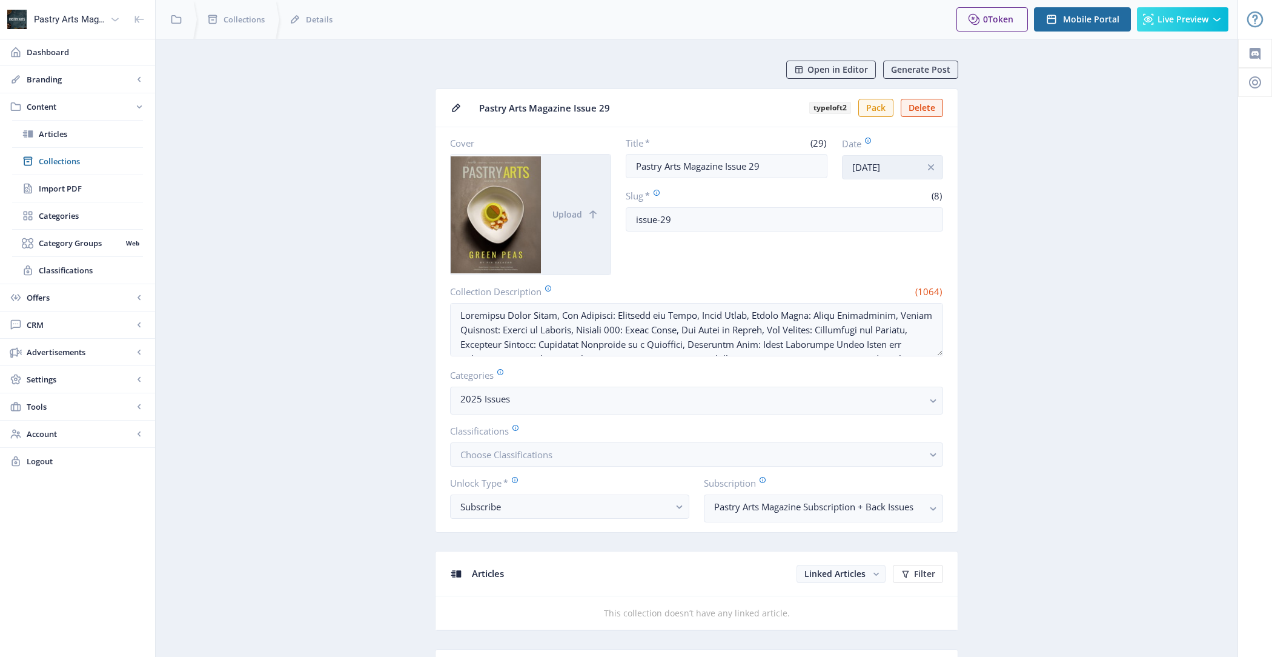
click at [896, 157] on input "[DATE]" at bounding box center [892, 167] width 101 height 24
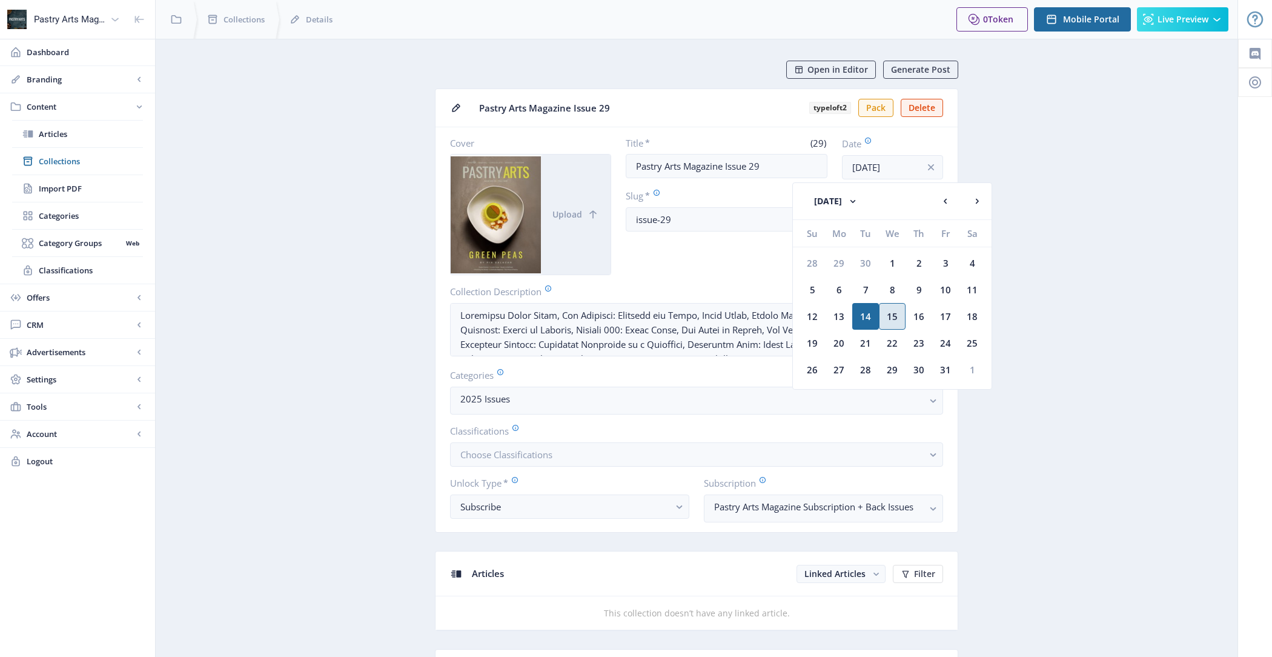
click at [885, 317] on div "15" at bounding box center [892, 316] width 27 height 27
type input "[DATE]"
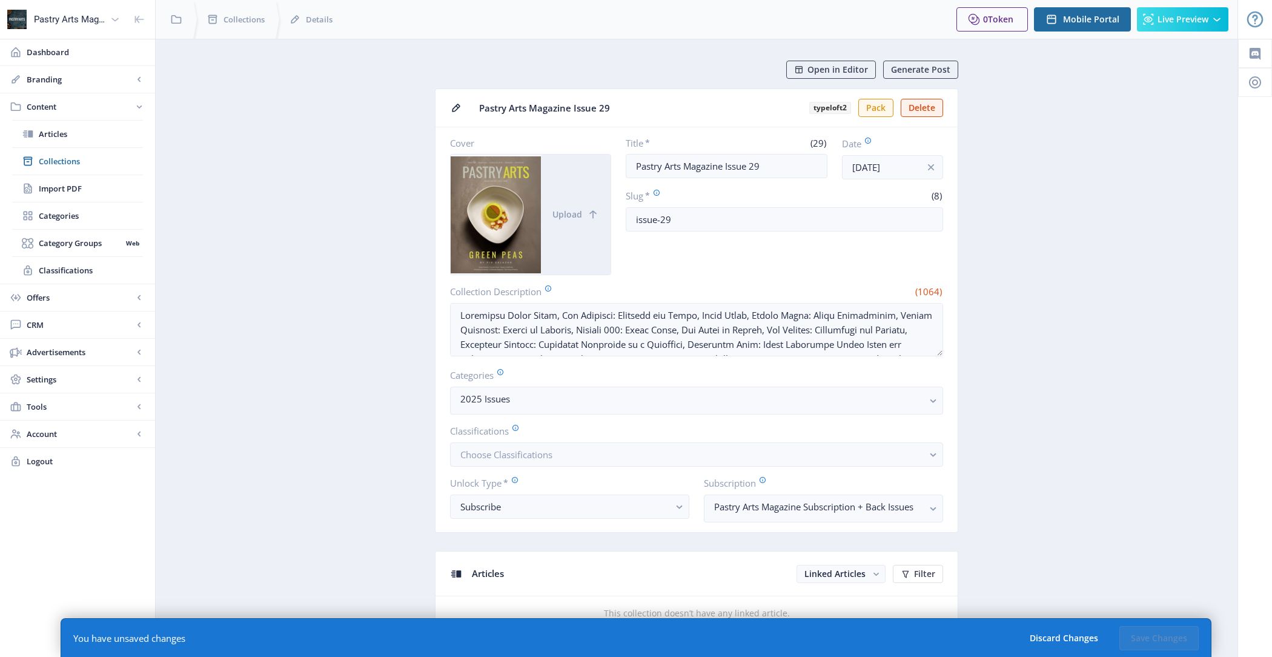
click at [1091, 15] on span "Mobile Portal" at bounding box center [1091, 20] width 56 height 10
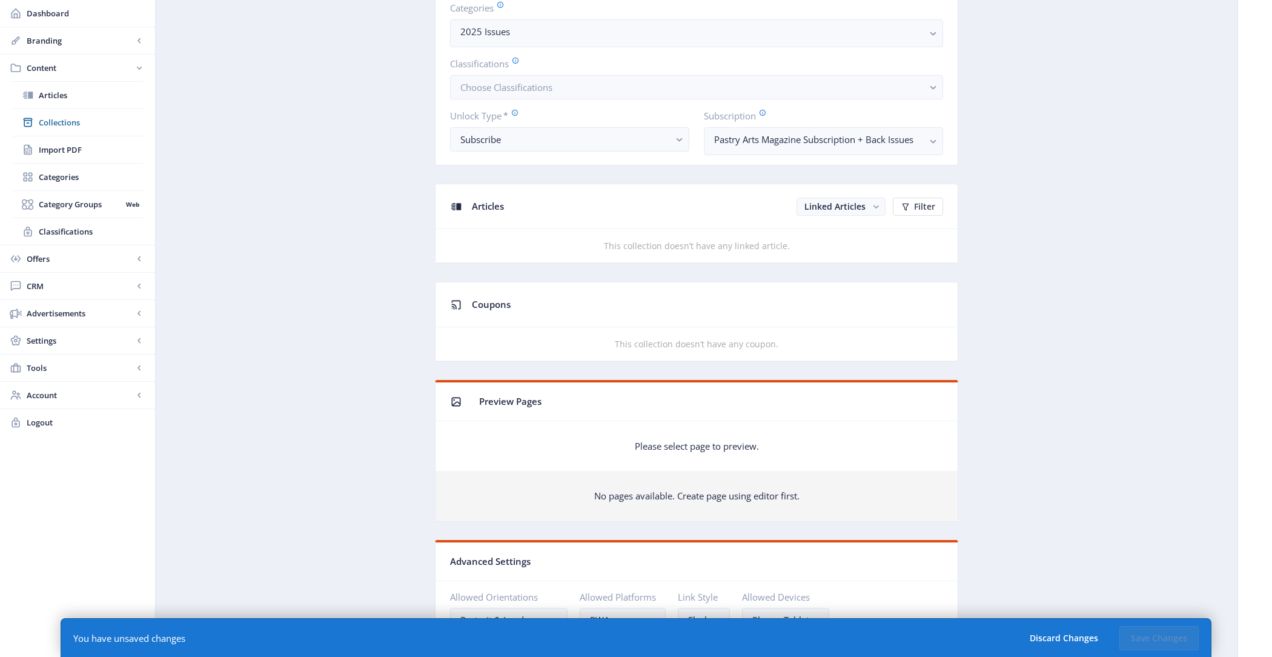
scroll to position [734, 0]
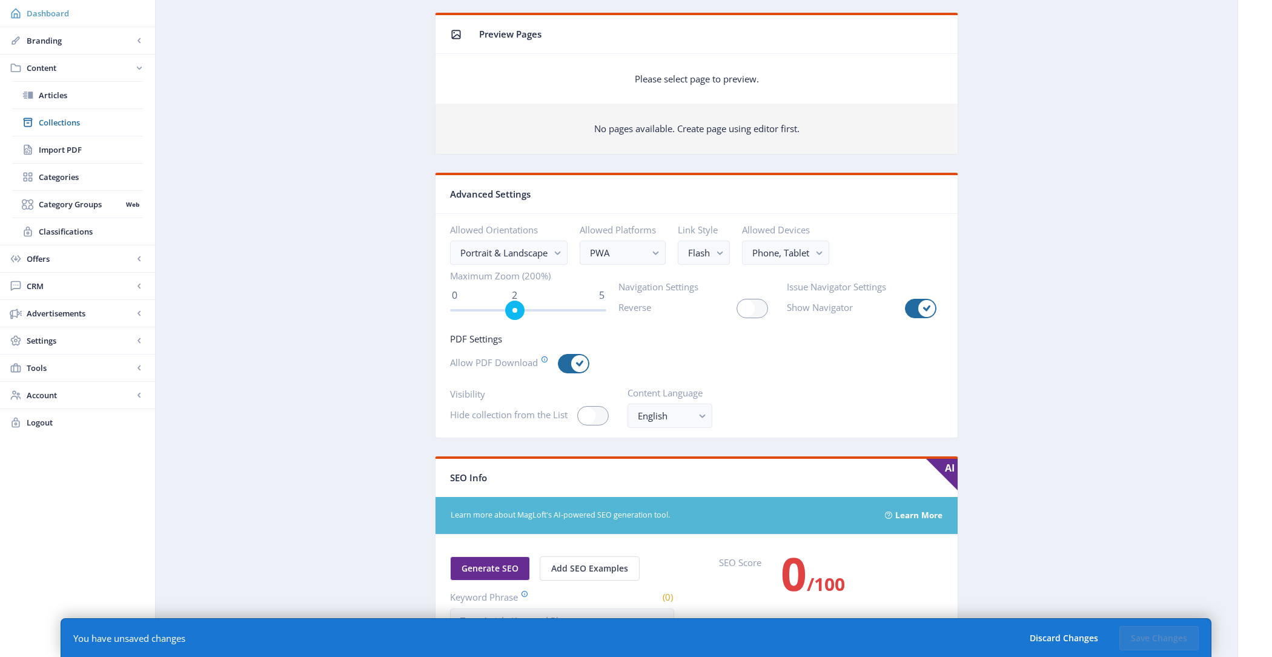
click at [114, 19] on link "Dashboard" at bounding box center [77, 13] width 155 height 27
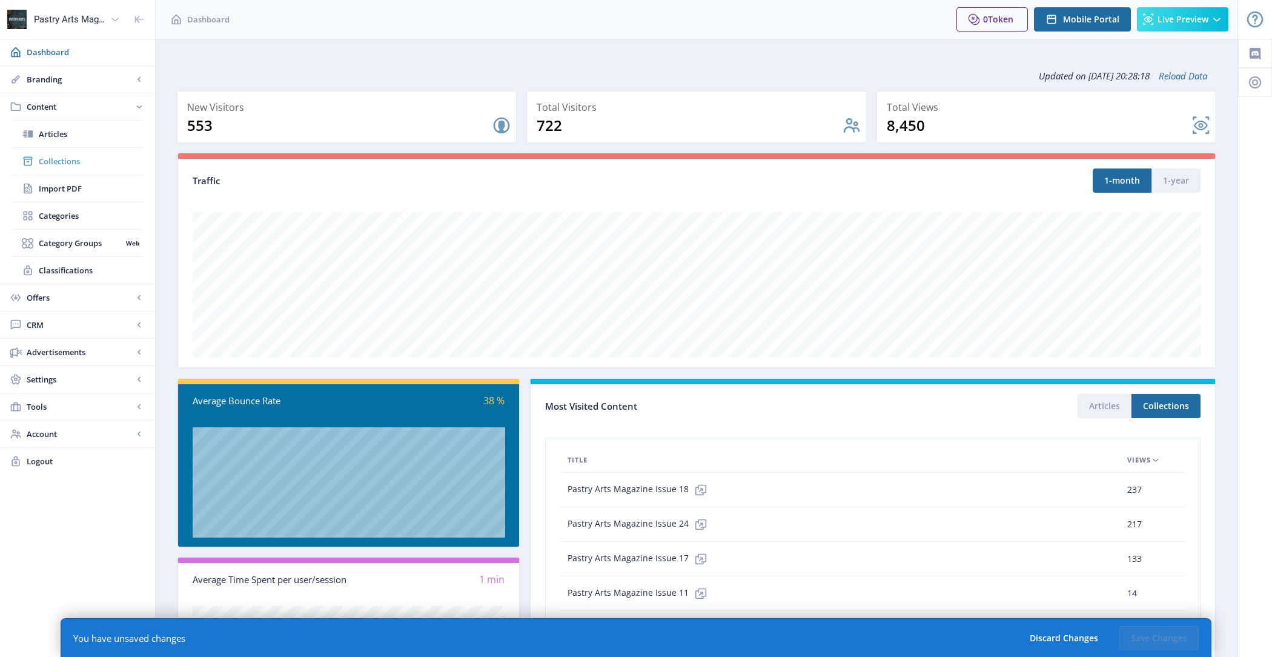
click at [101, 160] on span "Collections" at bounding box center [91, 161] width 104 height 12
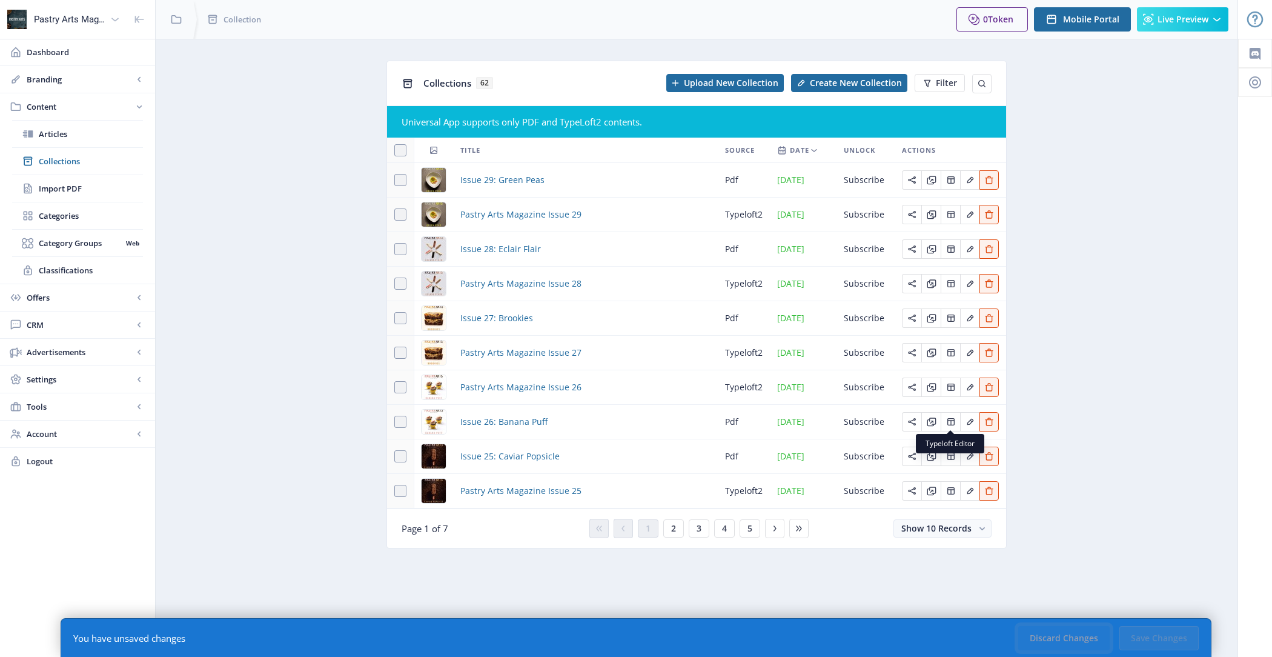
click at [1048, 637] on button "Discard Changes" at bounding box center [1063, 638] width 91 height 24
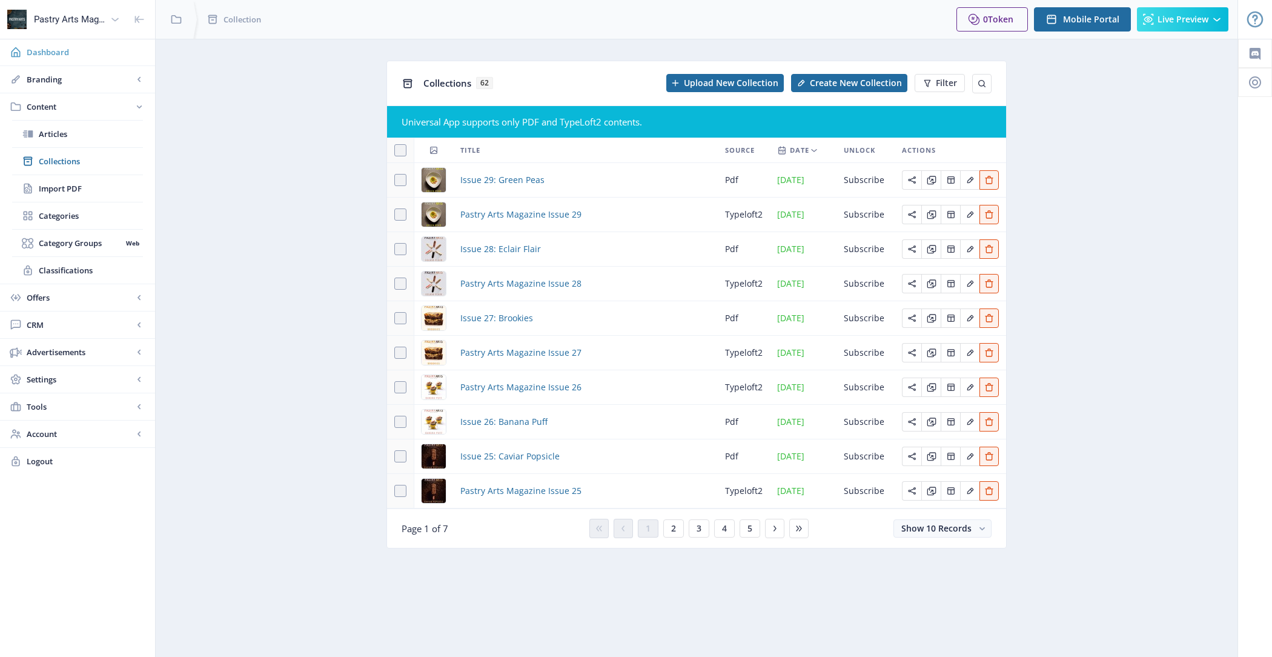
click at [52, 51] on span "Dashboard" at bounding box center [86, 52] width 119 height 12
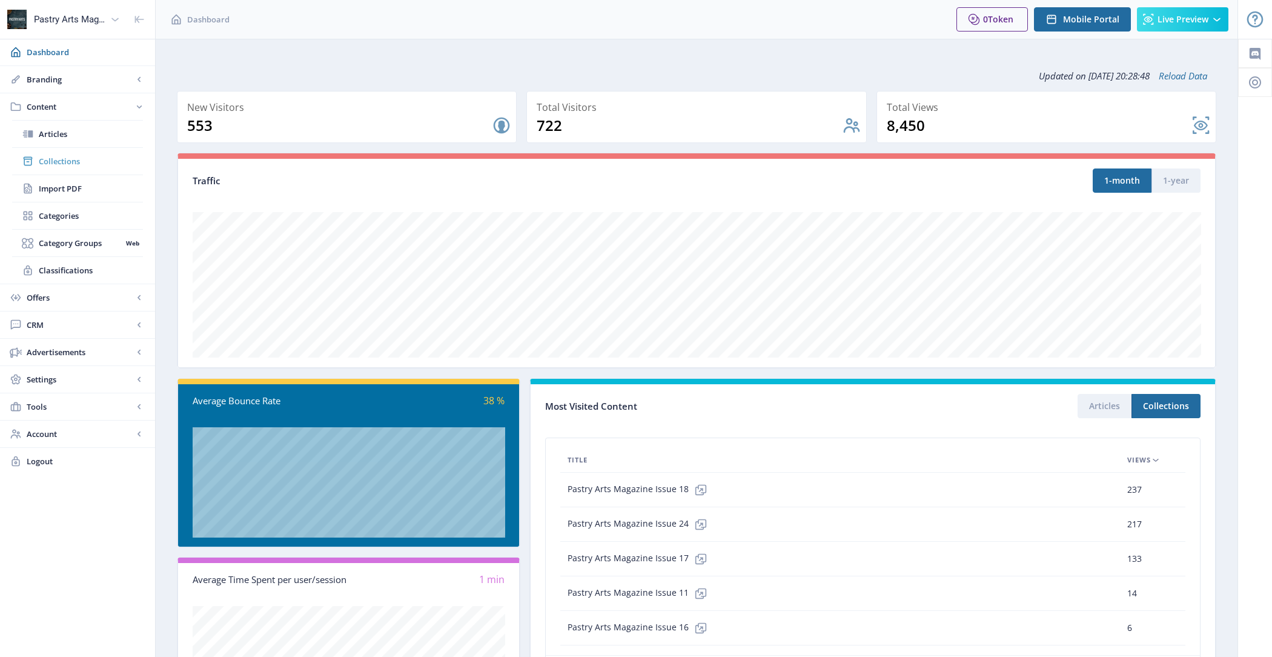
click at [85, 156] on span "Collections" at bounding box center [91, 161] width 104 height 12
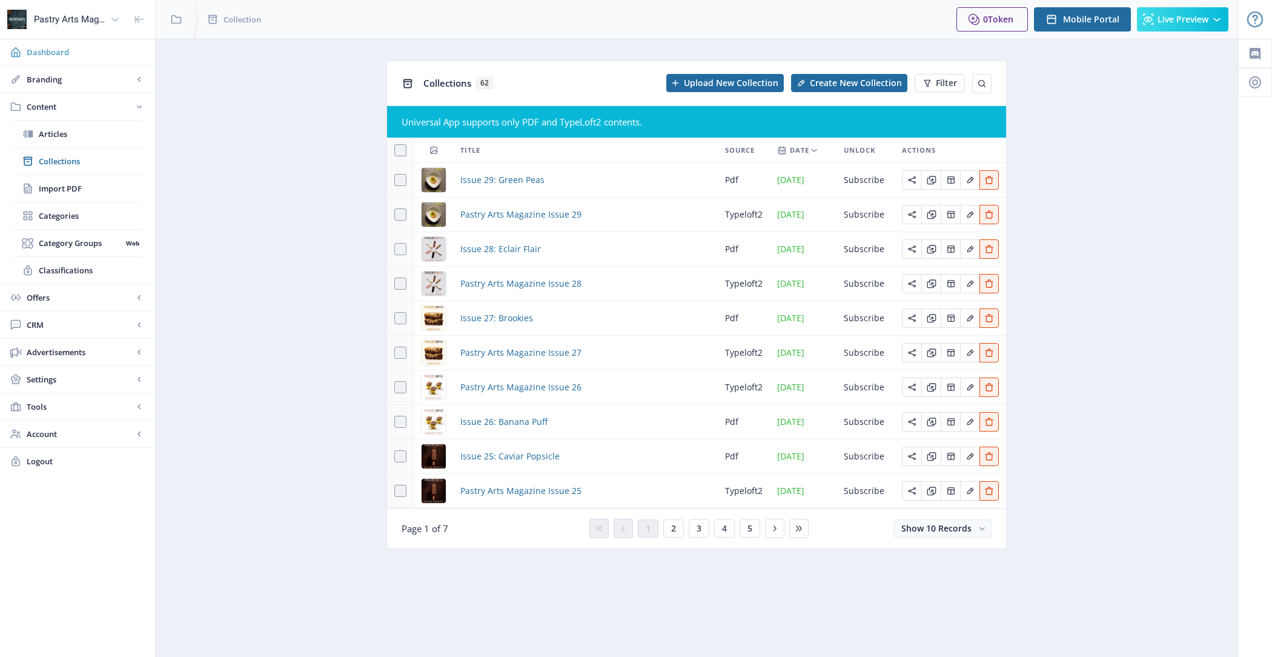
click at [82, 58] on span "Dashboard" at bounding box center [86, 52] width 119 height 12
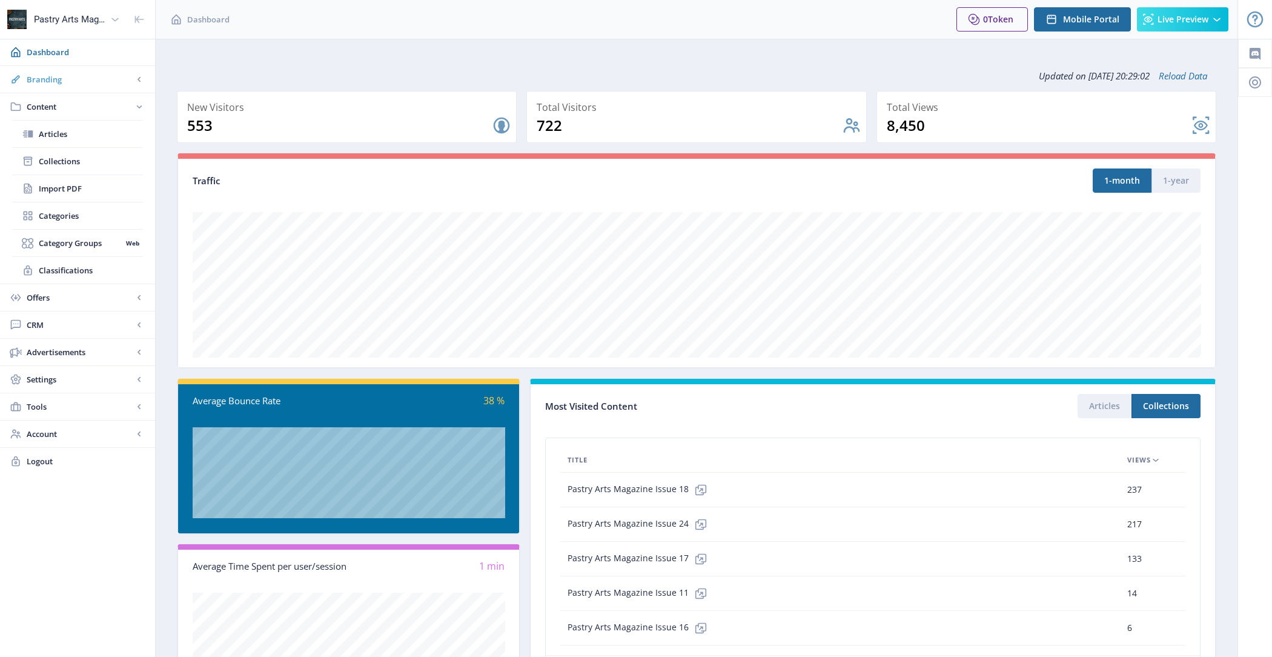
click at [110, 78] on span "Branding" at bounding box center [80, 79] width 107 height 12
click at [107, 129] on span "Appearance" at bounding box center [91, 134] width 104 height 12
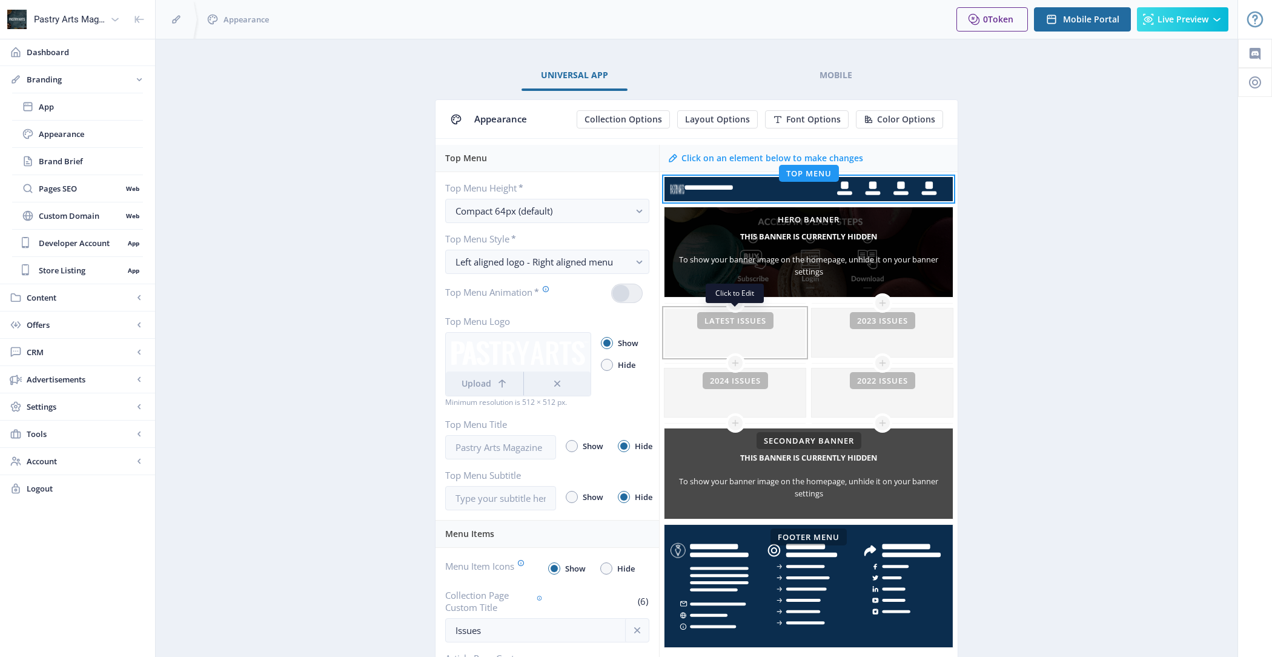
click at [758, 342] on div at bounding box center [734, 332] width 141 height 48
